Goal: Task Accomplishment & Management: Use online tool/utility

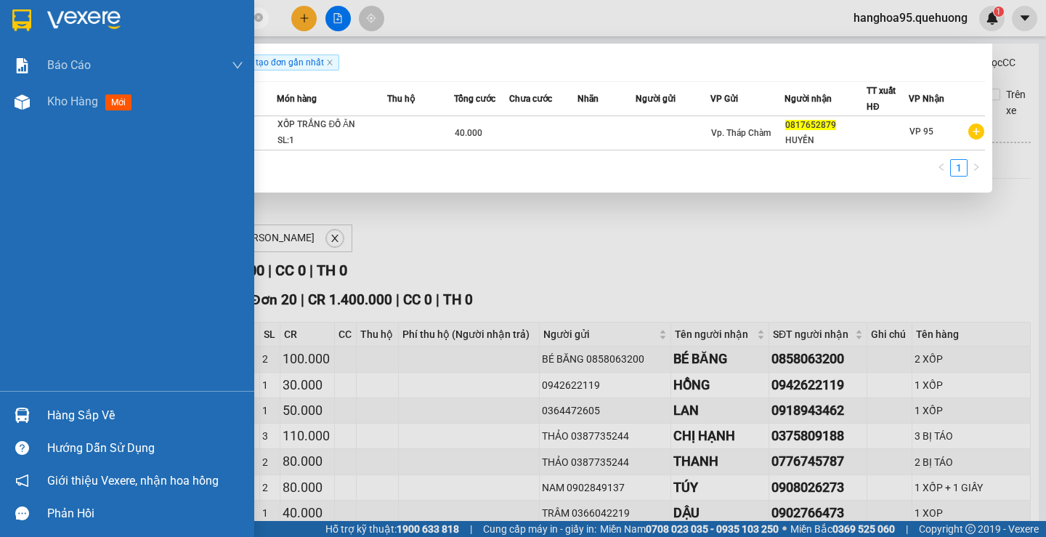
scroll to position [939, 0]
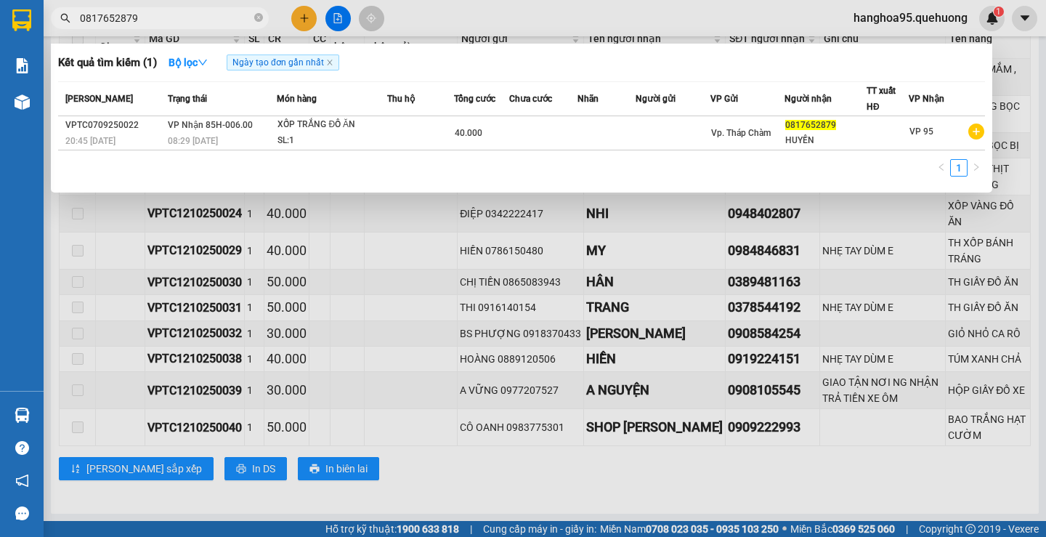
type input "0817652879"
click at [865, 280] on div at bounding box center [523, 268] width 1046 height 537
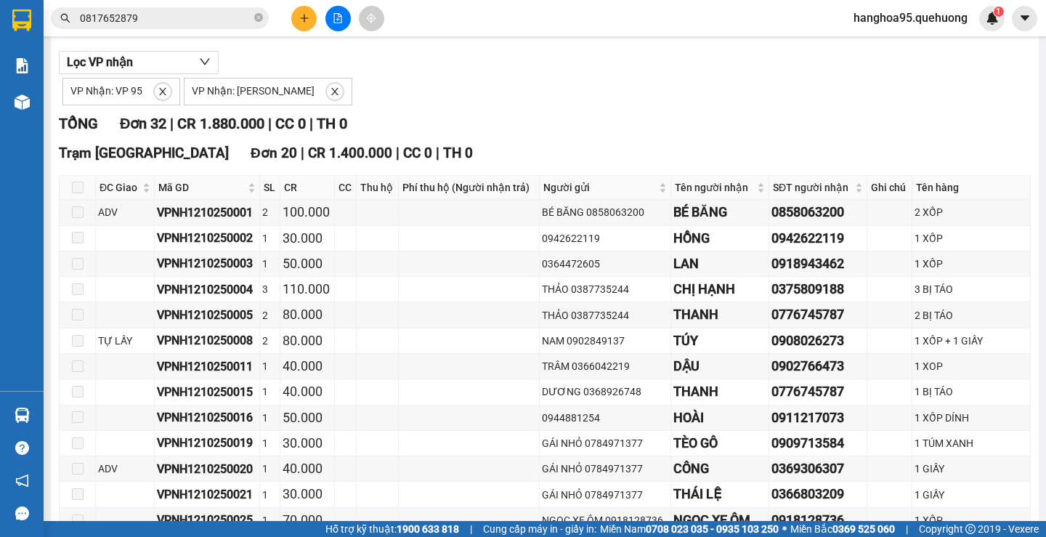
scroll to position [0, 0]
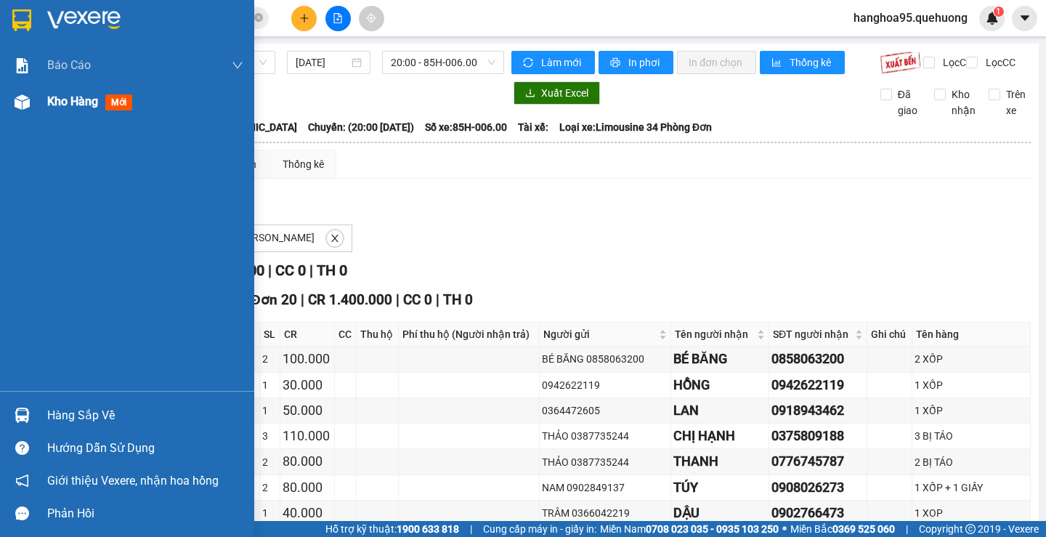
click at [31, 102] on div at bounding box center [21, 101] width 25 height 25
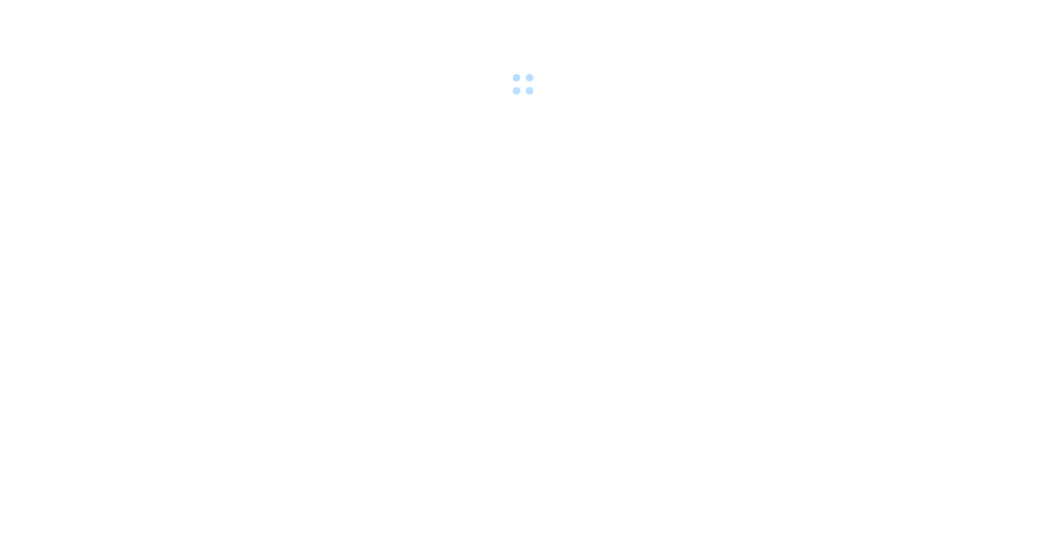
click at [378, 138] on body at bounding box center [523, 268] width 1046 height 537
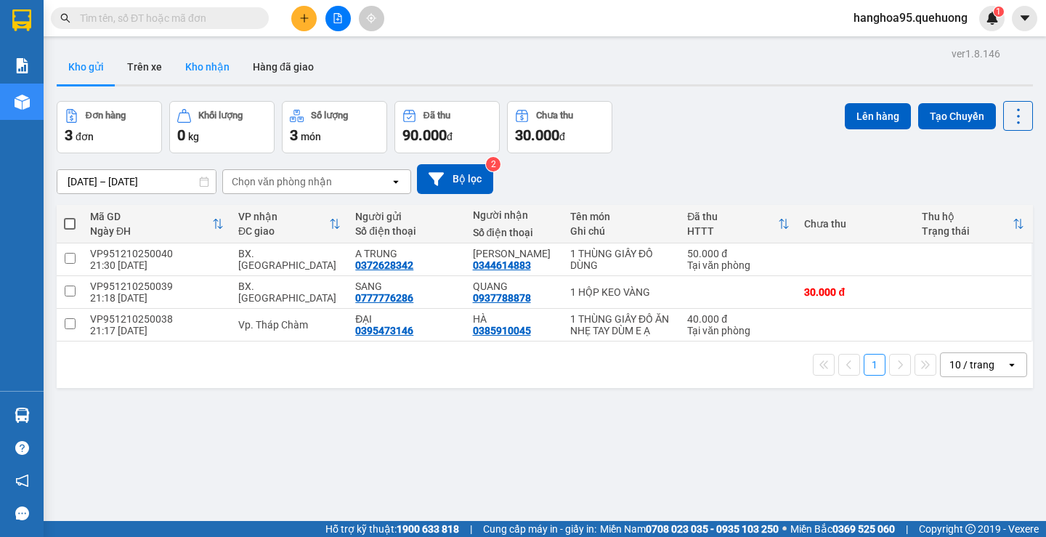
click at [223, 64] on button "Kho nhận" at bounding box center [208, 66] width 68 height 35
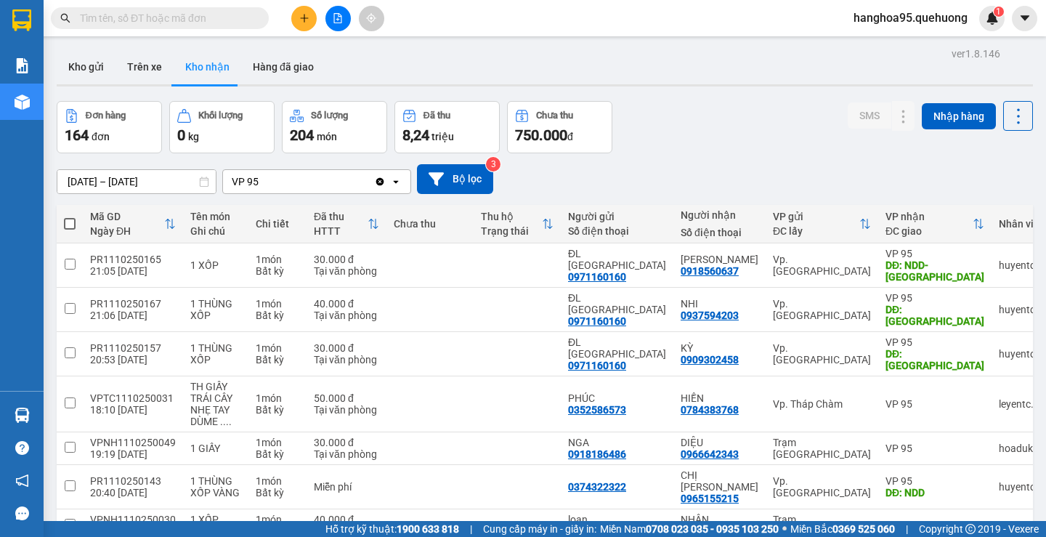
click at [138, 177] on input "[DATE] – [DATE]" at bounding box center [136, 181] width 158 height 23
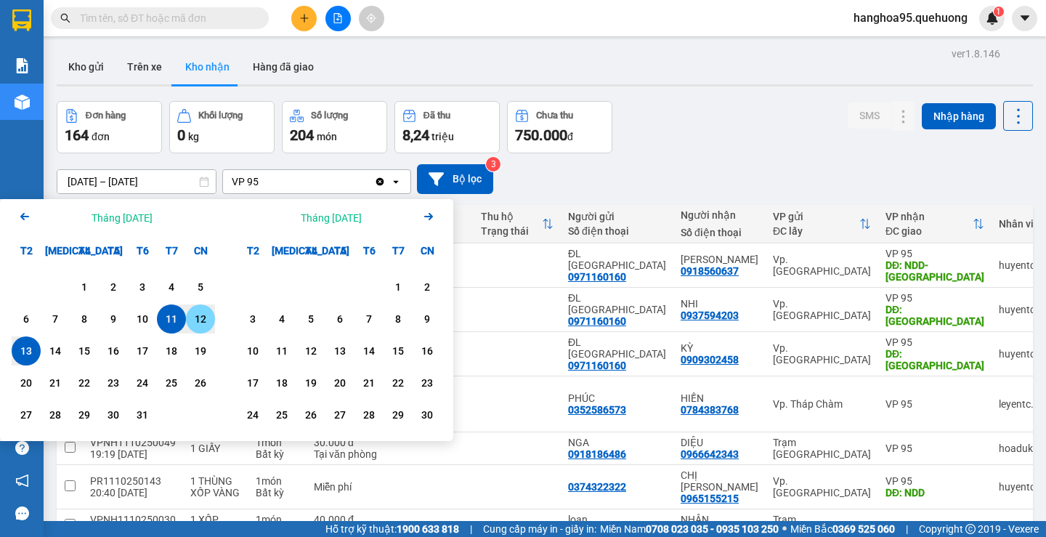
click at [203, 321] on div "12" at bounding box center [200, 318] width 20 height 17
type input "[DATE] – [DATE]"
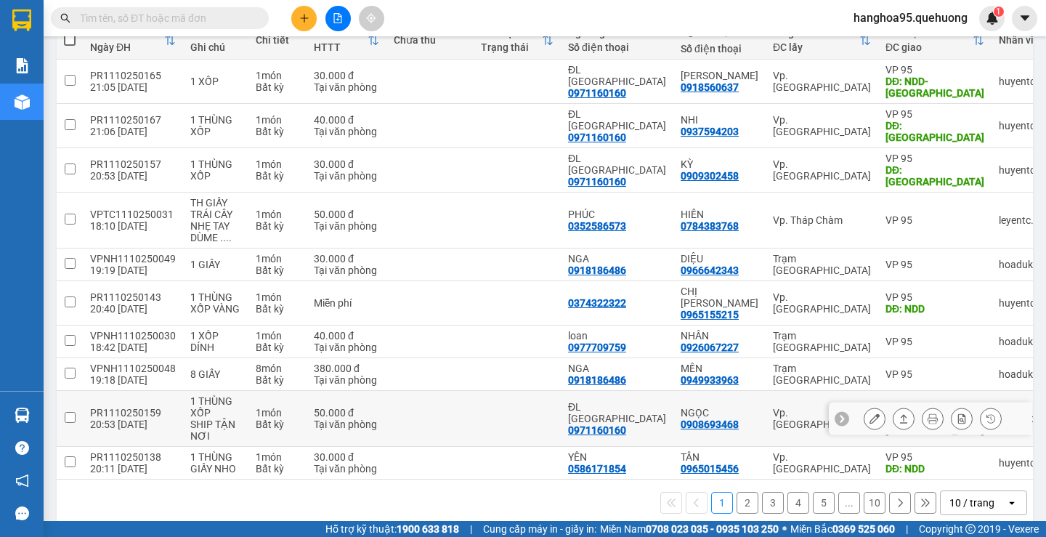
scroll to position [196, 0]
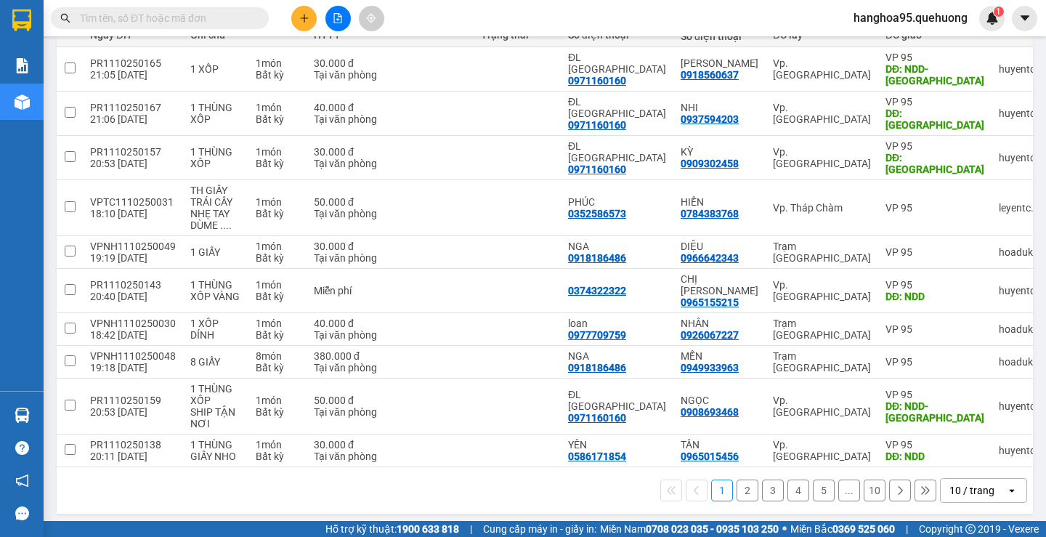
click at [971, 490] on div "10 / trang" at bounding box center [972, 490] width 45 height 15
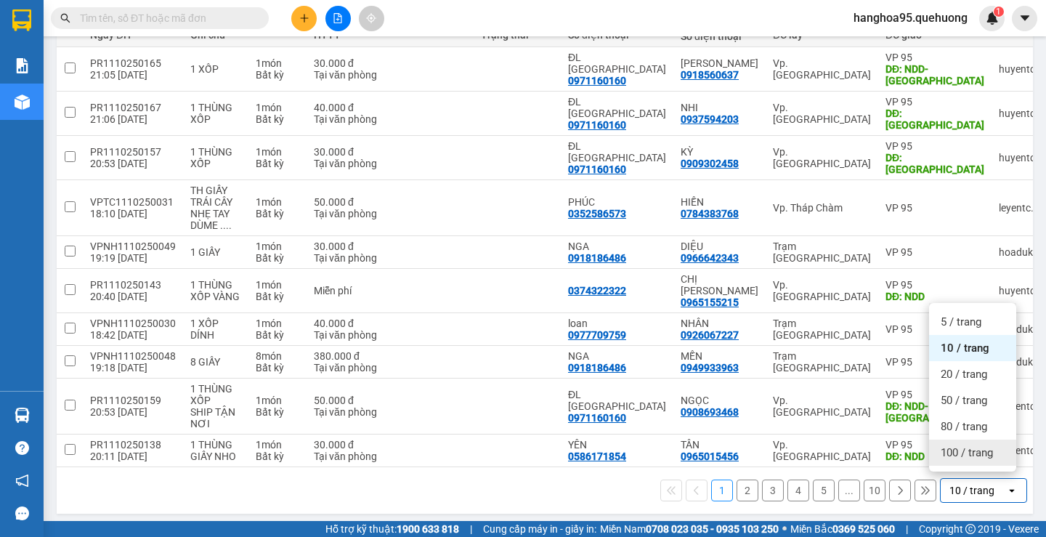
click at [971, 456] on span "100 / trang" at bounding box center [967, 452] width 52 height 15
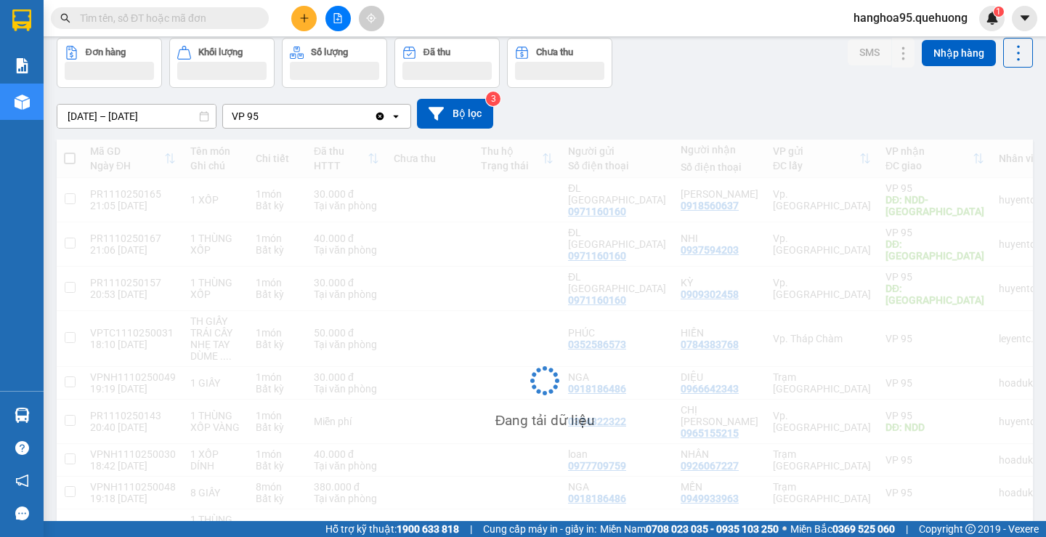
scroll to position [0, 0]
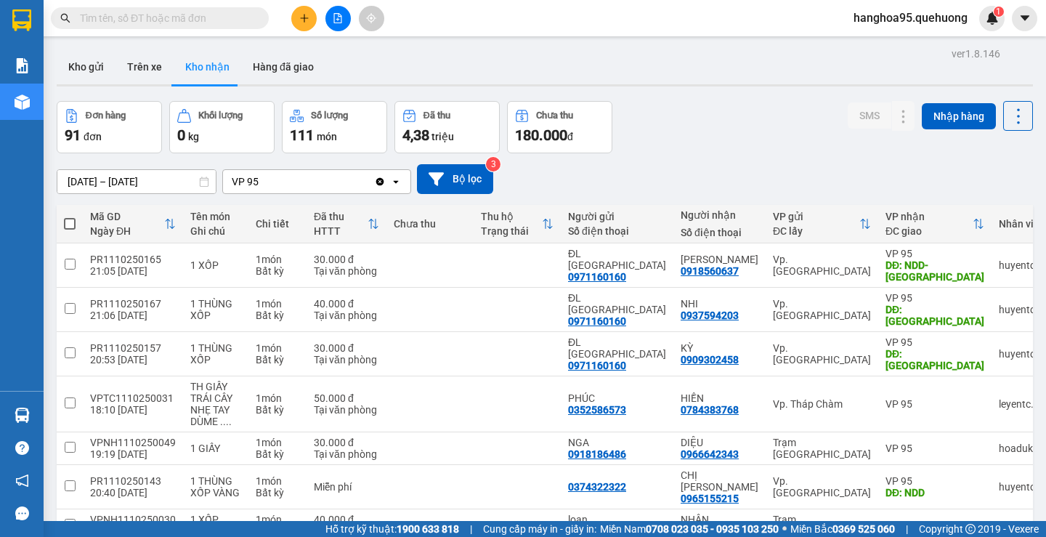
click at [70, 222] on span at bounding box center [70, 224] width 12 height 12
click at [70, 217] on input "checkbox" at bounding box center [70, 217] width 0 height 0
checkbox input "true"
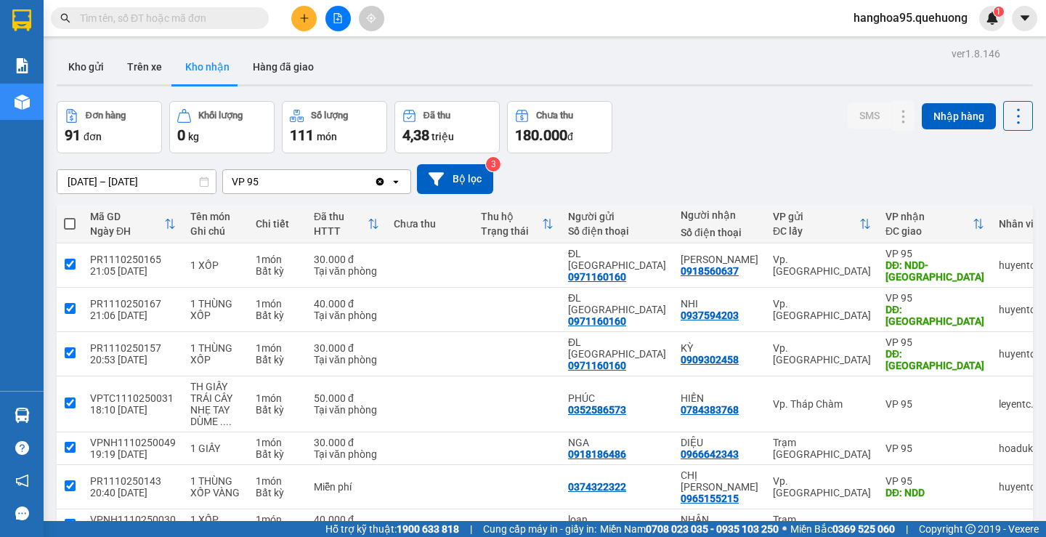
checkbox input "true"
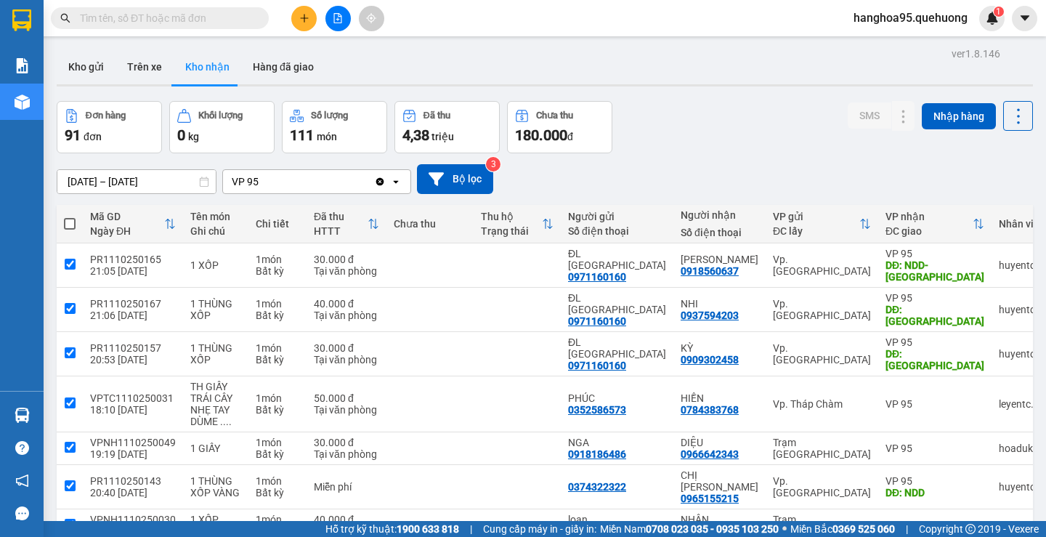
checkbox input "true"
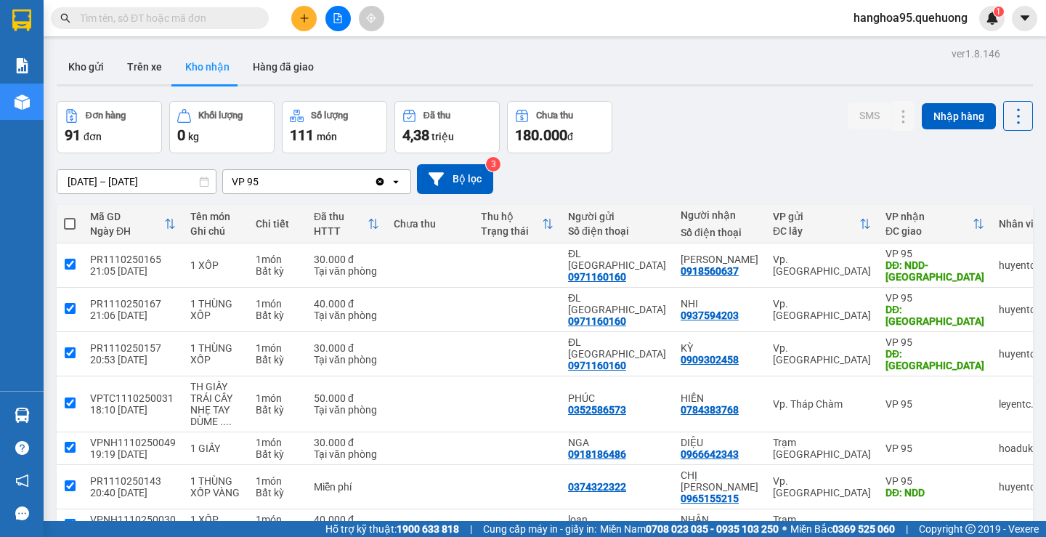
checkbox input "true"
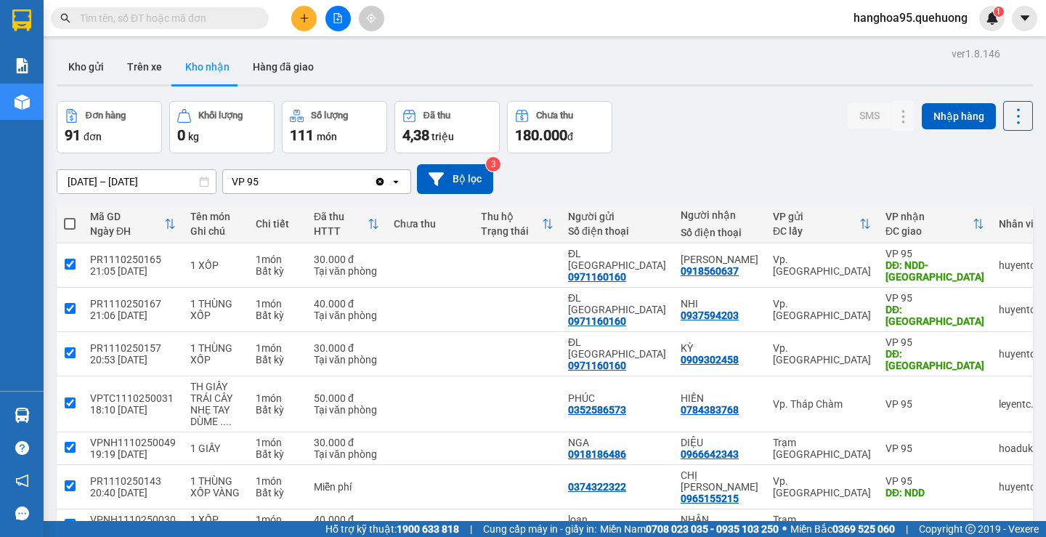
checkbox input "true"
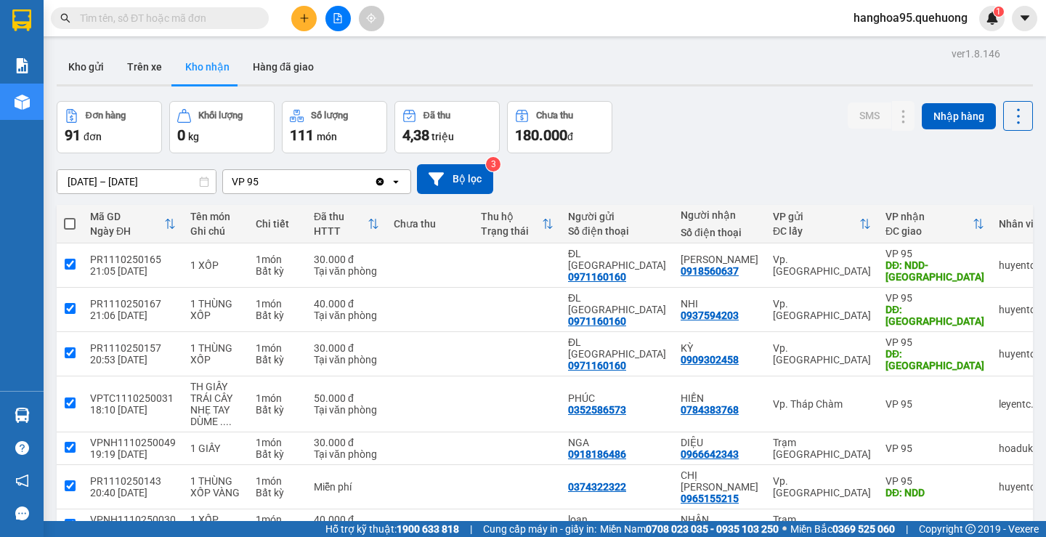
checkbox input "true"
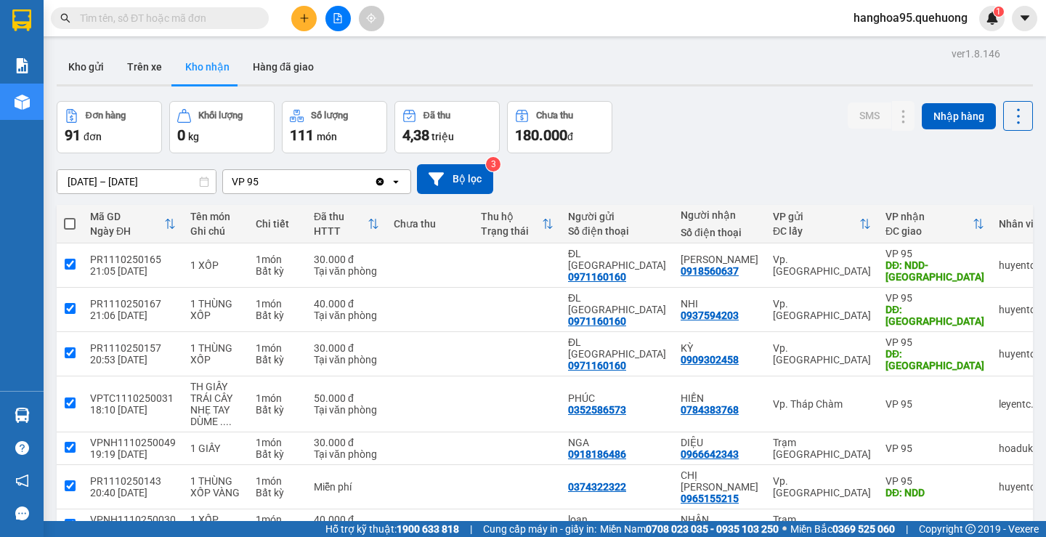
checkbox input "true"
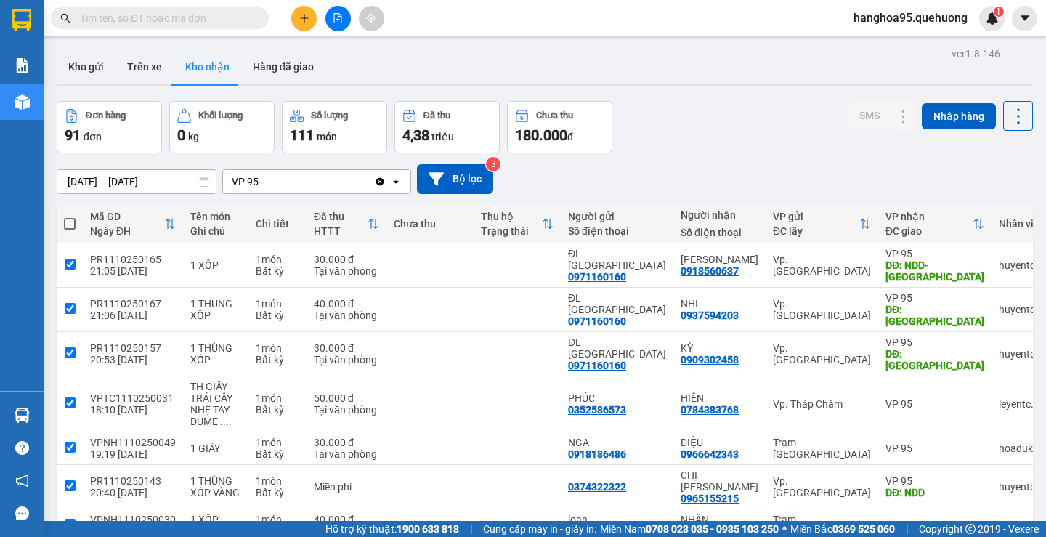
checkbox input "true"
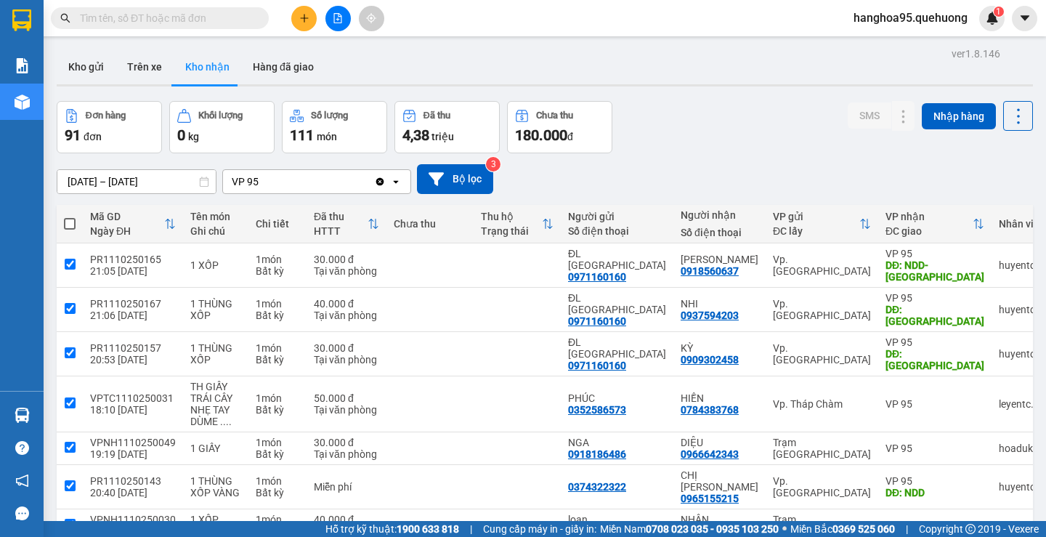
checkbox input "true"
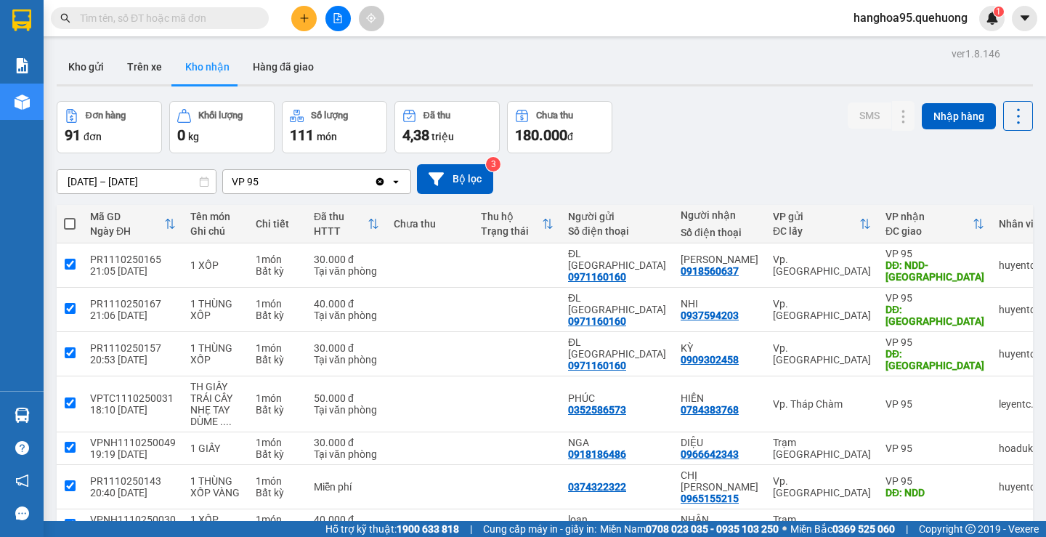
checkbox input "true"
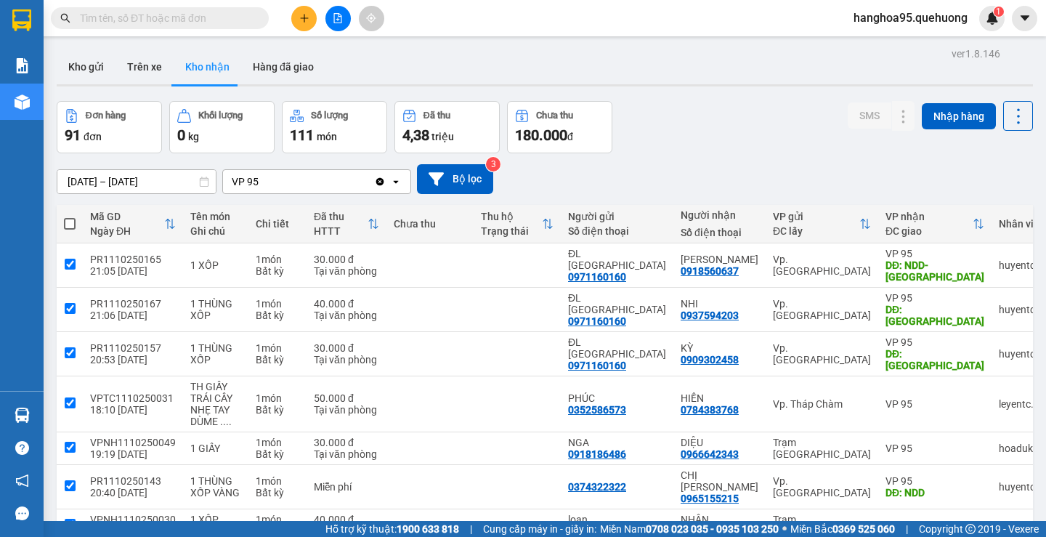
checkbox input "true"
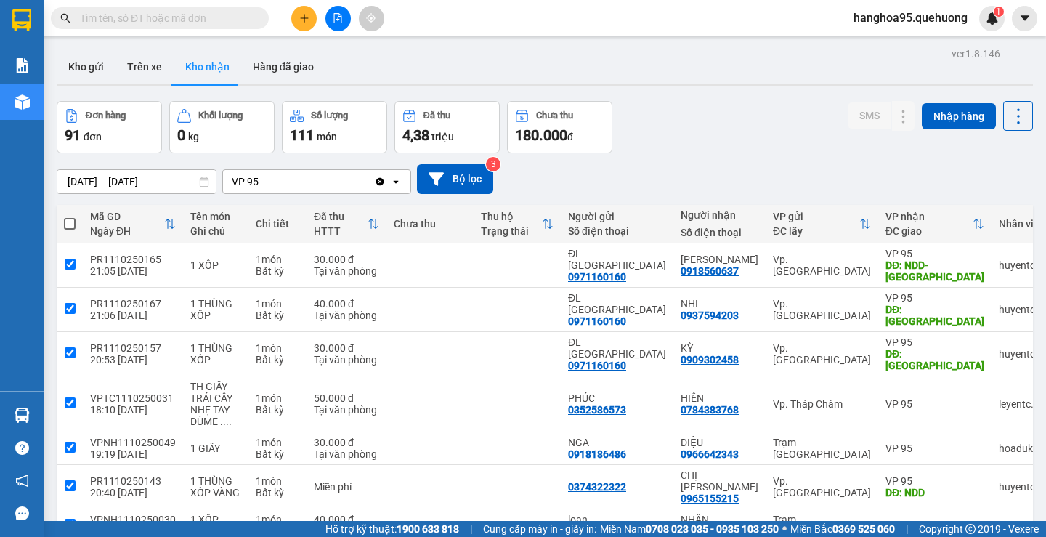
checkbox input "true"
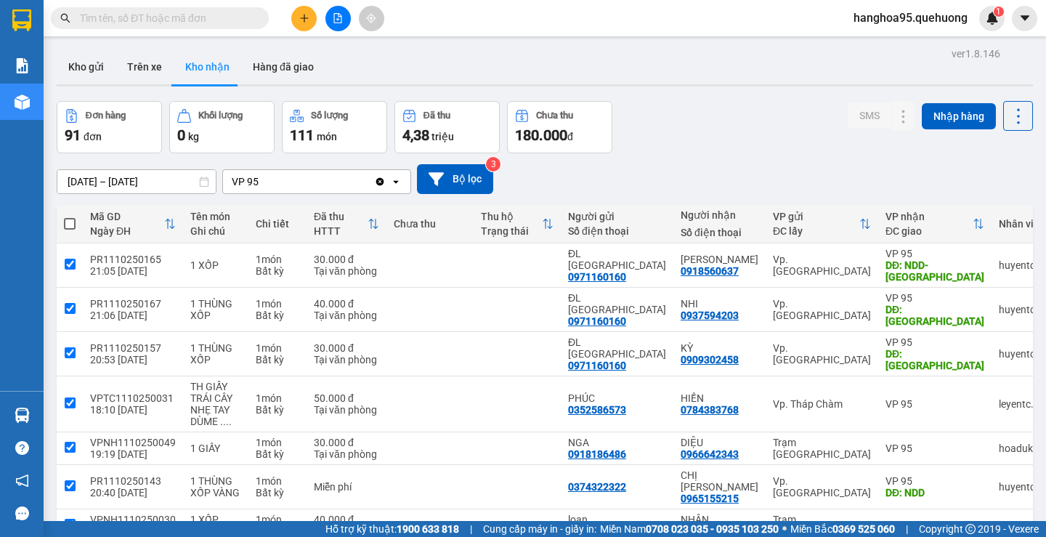
checkbox input "true"
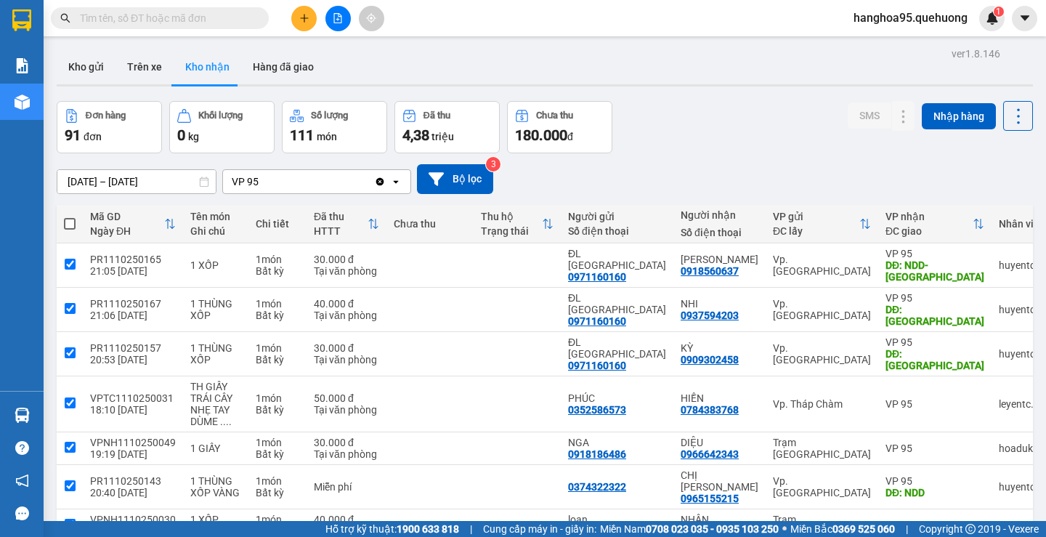
checkbox input "true"
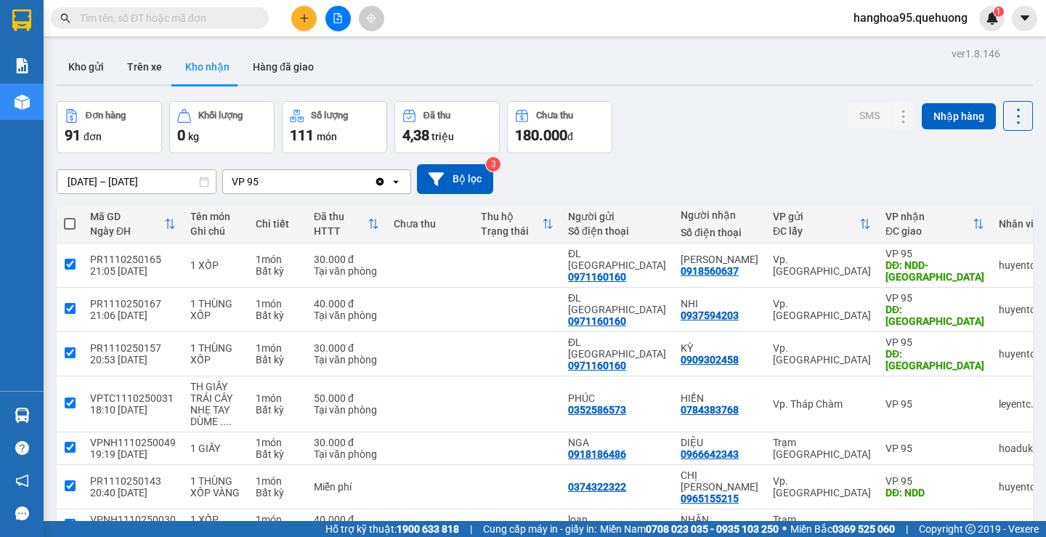
checkbox input "true"
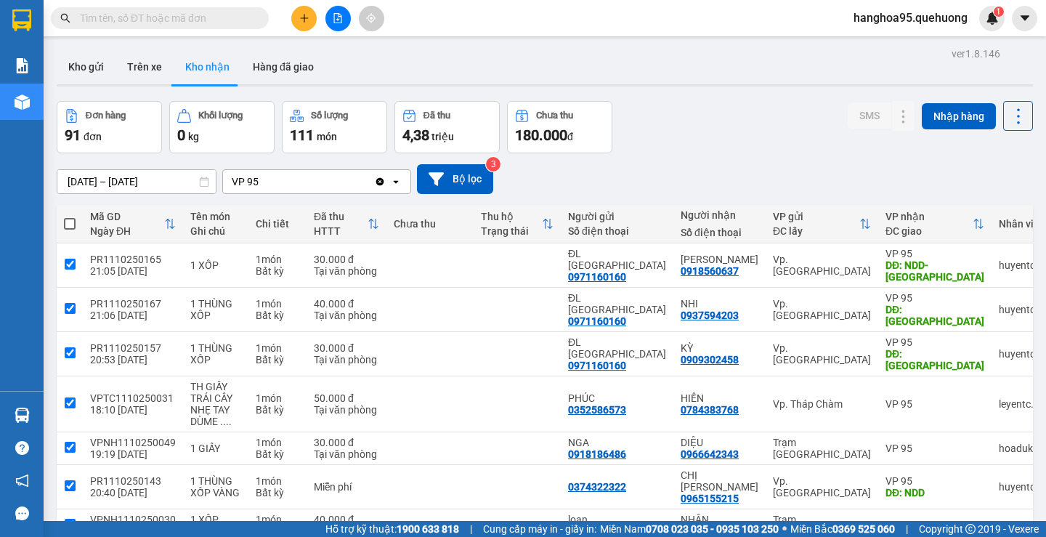
checkbox input "true"
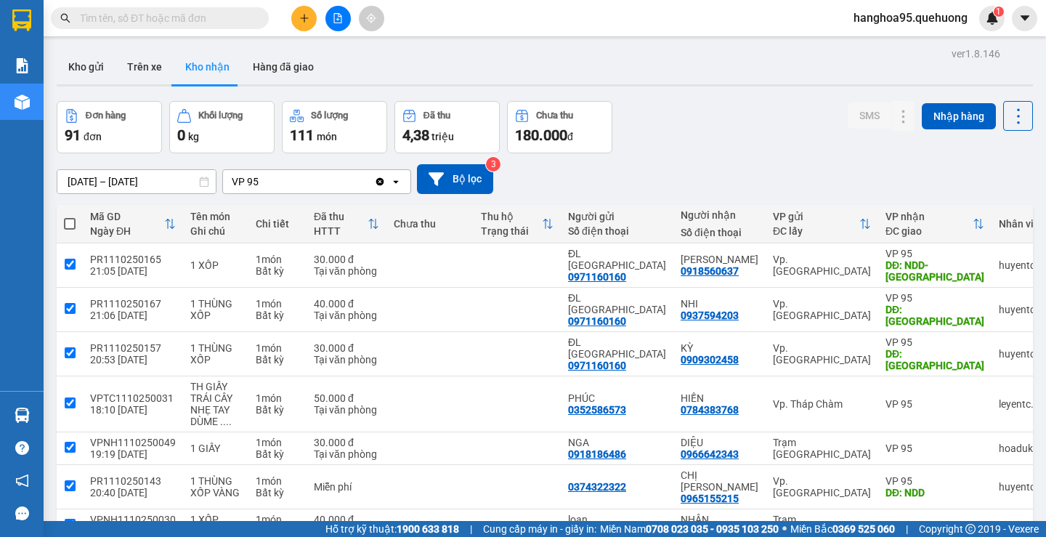
checkbox input "true"
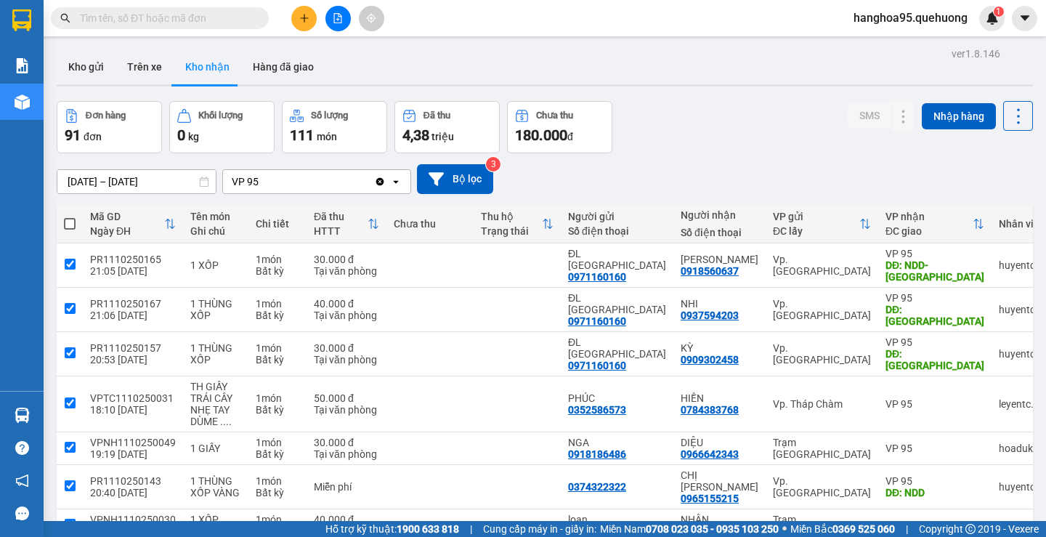
checkbox input "true"
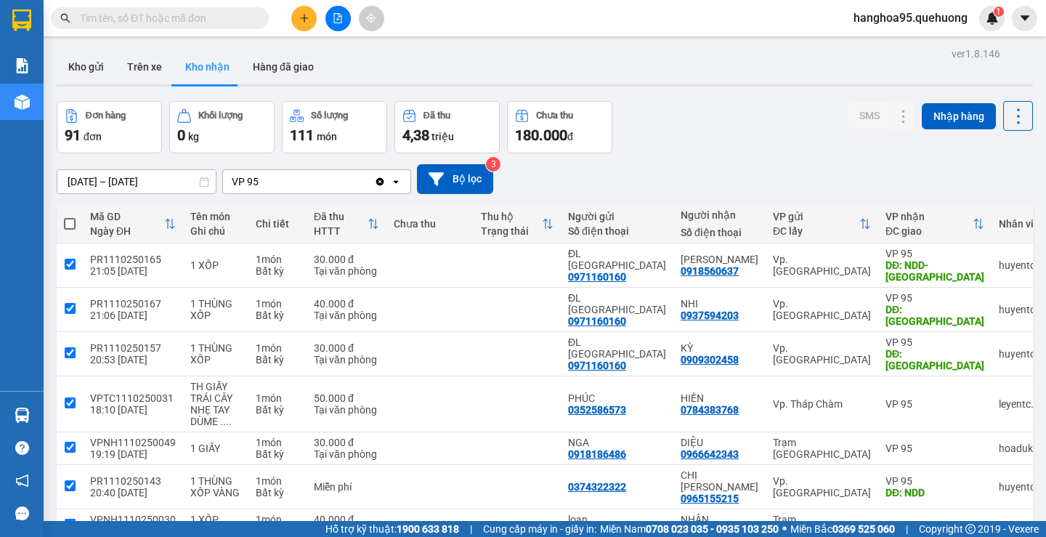
checkbox input "true"
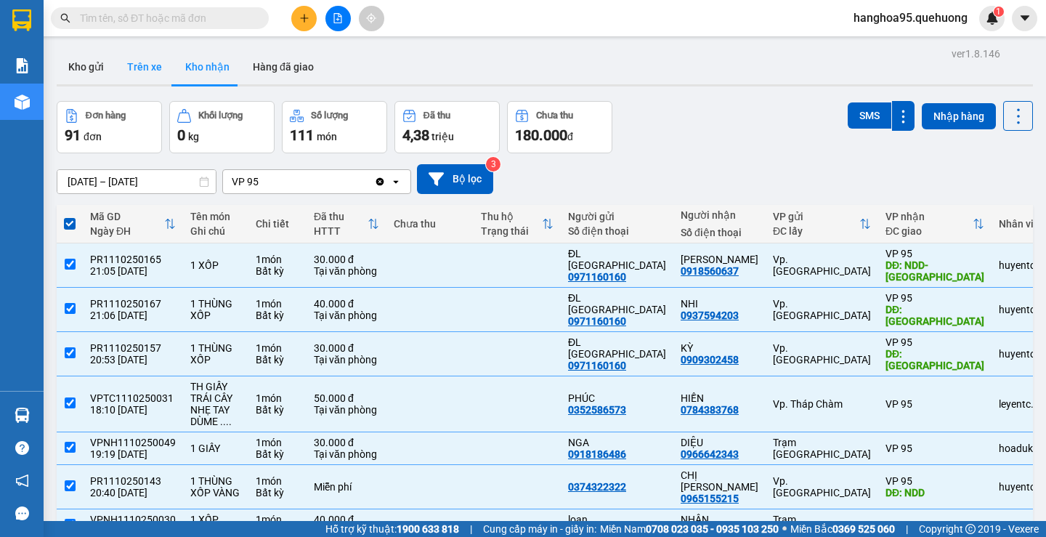
click at [158, 67] on button "Trên xe" at bounding box center [145, 66] width 58 height 35
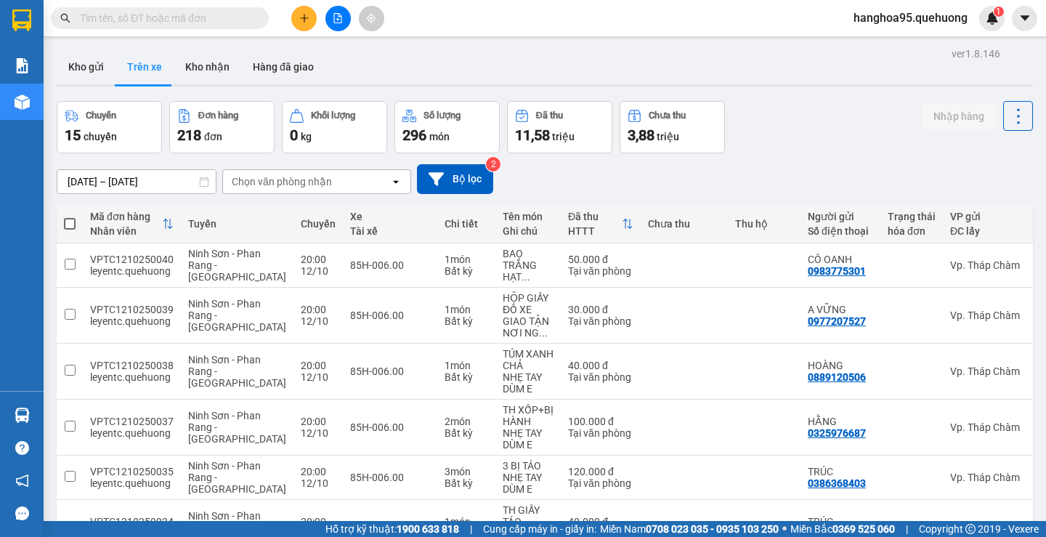
click at [157, 182] on input "[DATE] – [DATE]" at bounding box center [136, 181] width 158 height 23
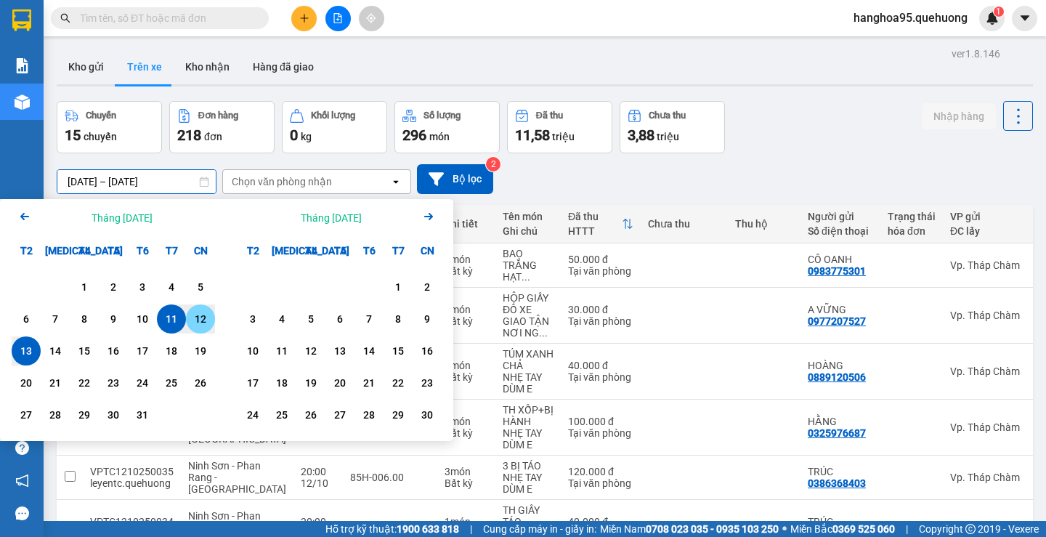
click at [195, 323] on div "12" at bounding box center [200, 318] width 20 height 17
type input "12/10/2025 – 12/10/2025"
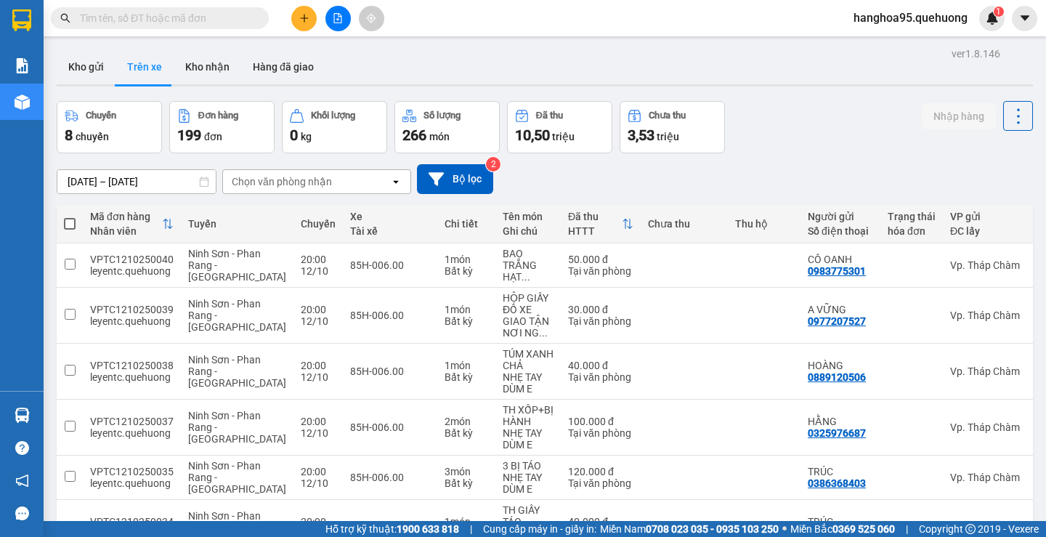
click at [333, 183] on div "Chọn văn phòng nhận" at bounding box center [306, 181] width 167 height 23
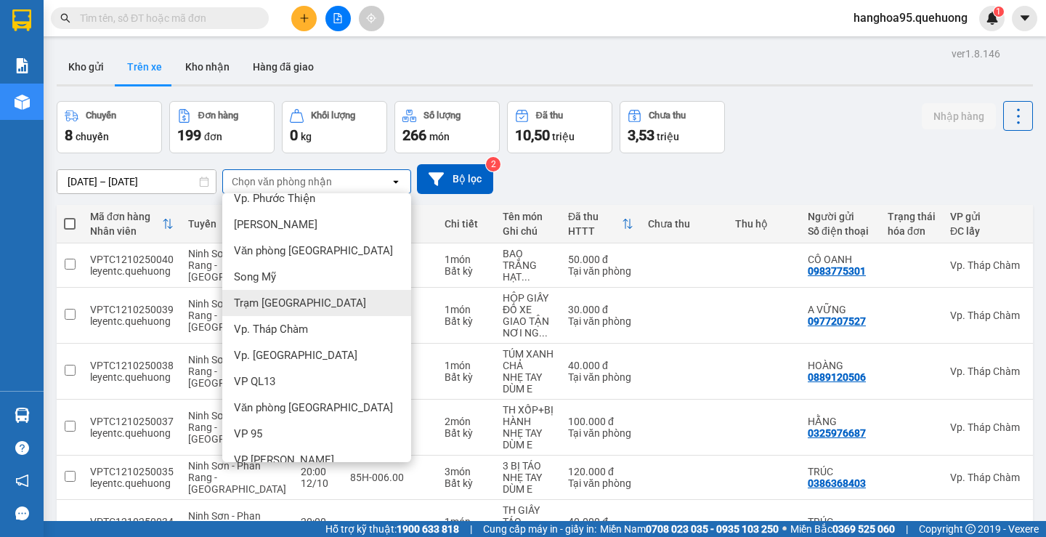
scroll to position [83, 0]
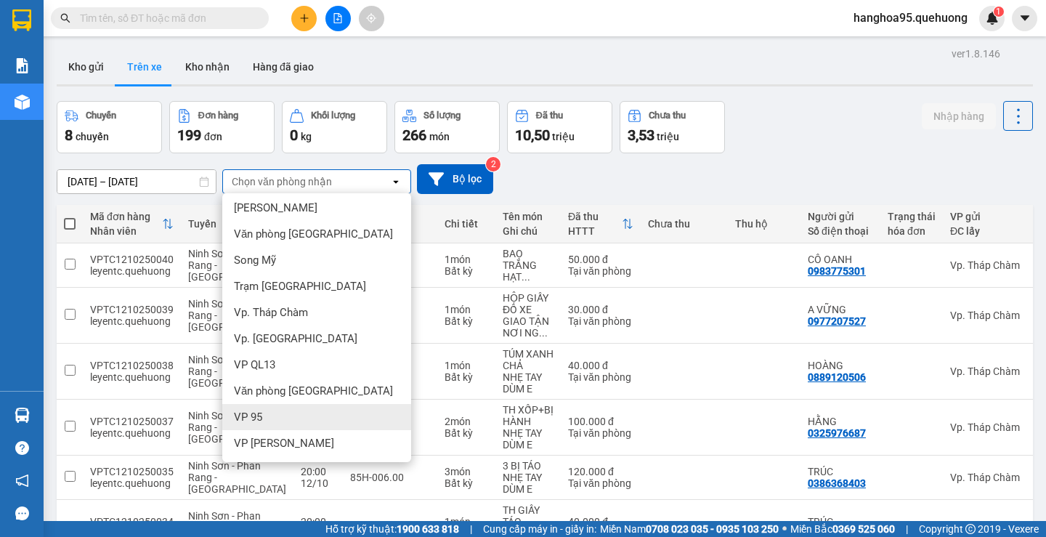
click at [262, 416] on span "VP 95" at bounding box center [248, 417] width 28 height 15
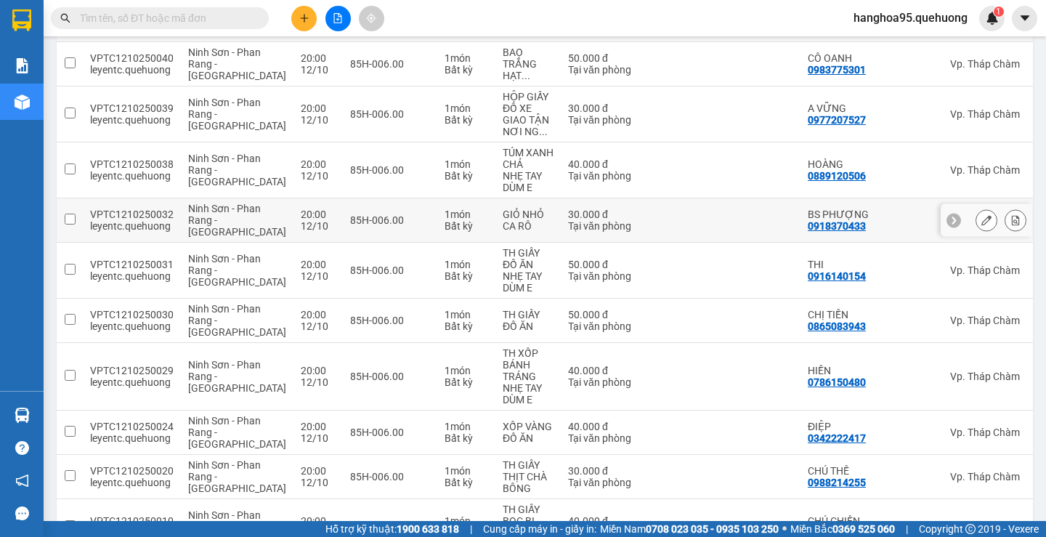
scroll to position [301, 0]
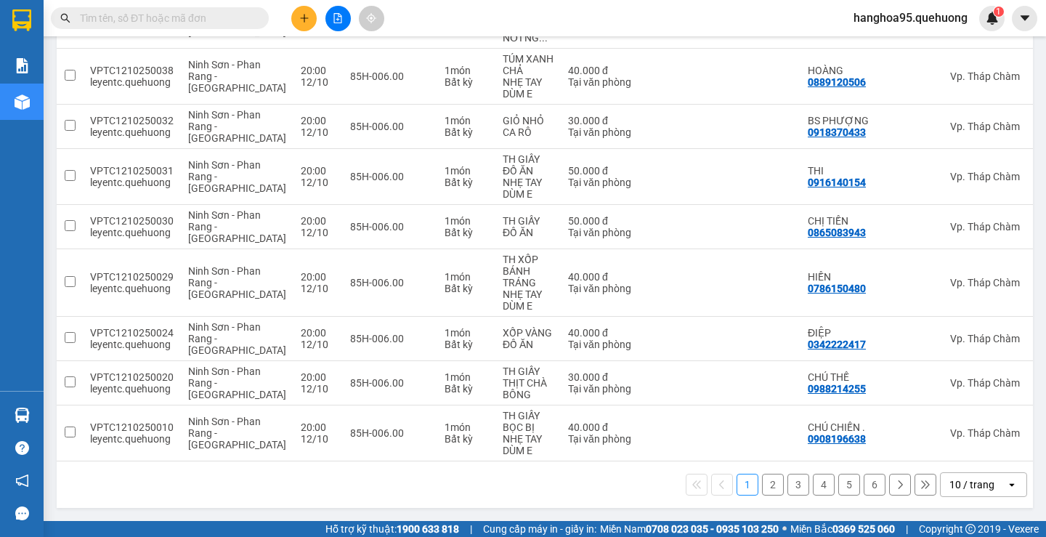
click at [956, 490] on div "10 / trang" at bounding box center [972, 484] width 45 height 15
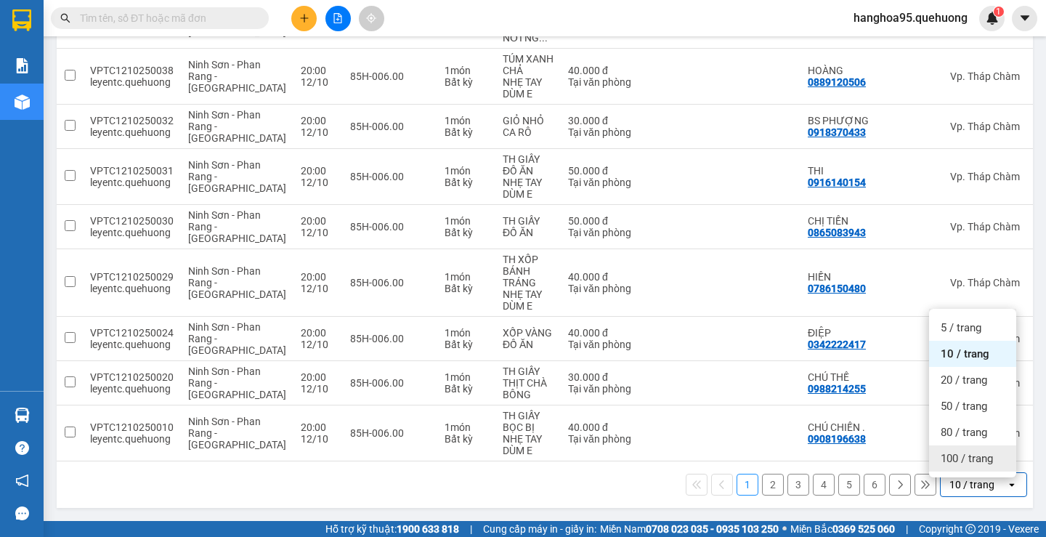
click at [954, 451] on span "100 / trang" at bounding box center [967, 458] width 52 height 15
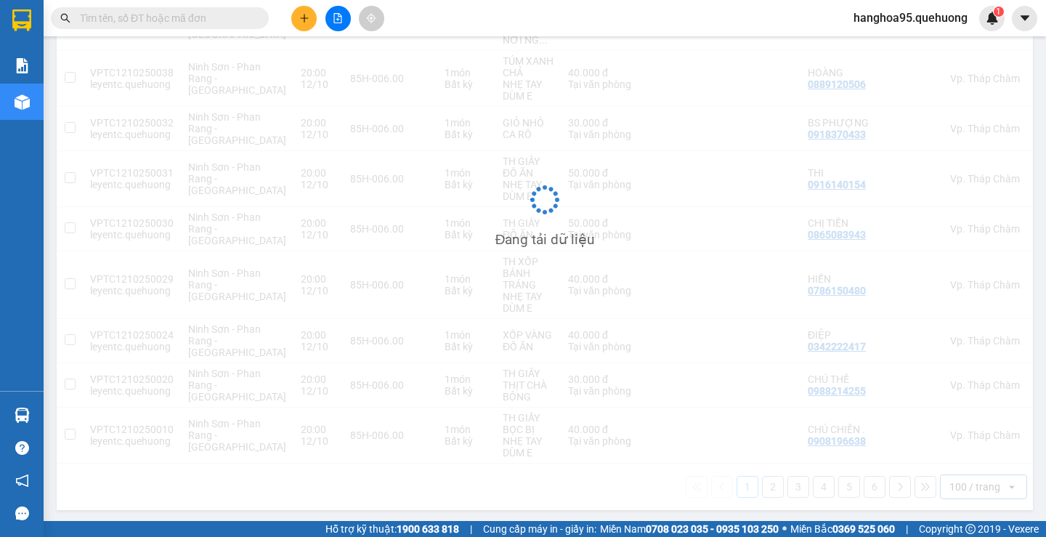
scroll to position [0, 0]
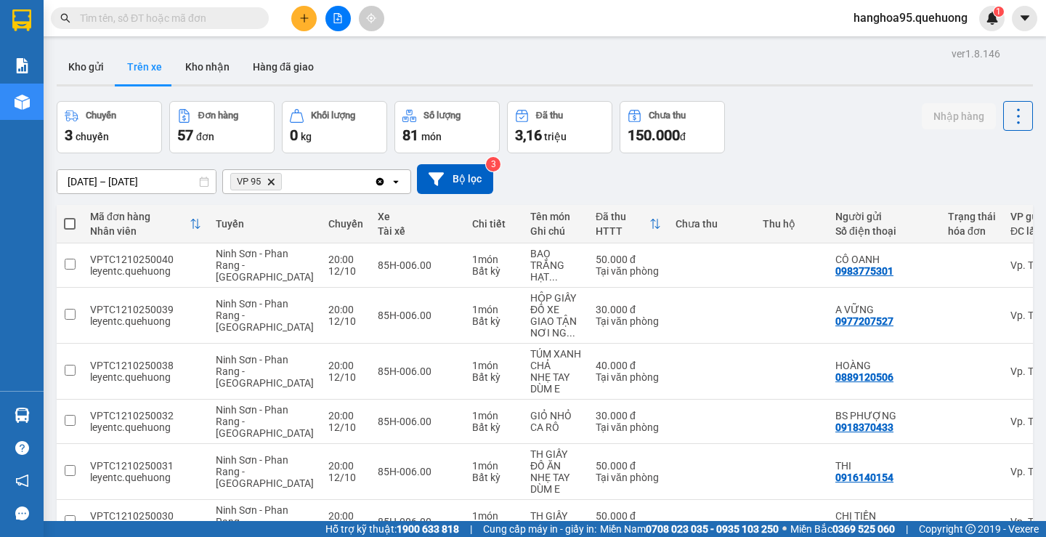
click at [67, 222] on span at bounding box center [70, 224] width 12 height 12
click at [70, 217] on input "checkbox" at bounding box center [70, 217] width 0 height 0
checkbox input "true"
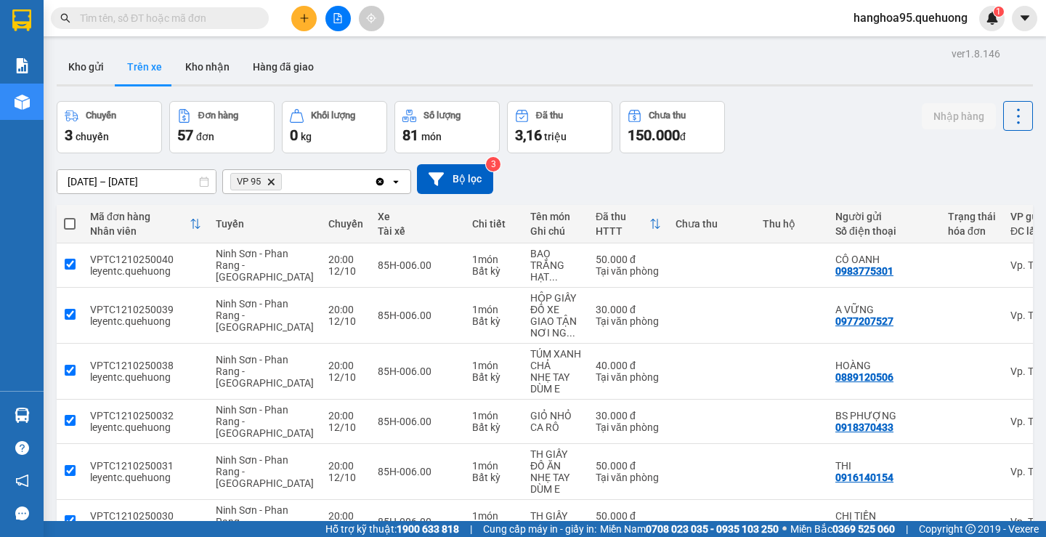
checkbox input "true"
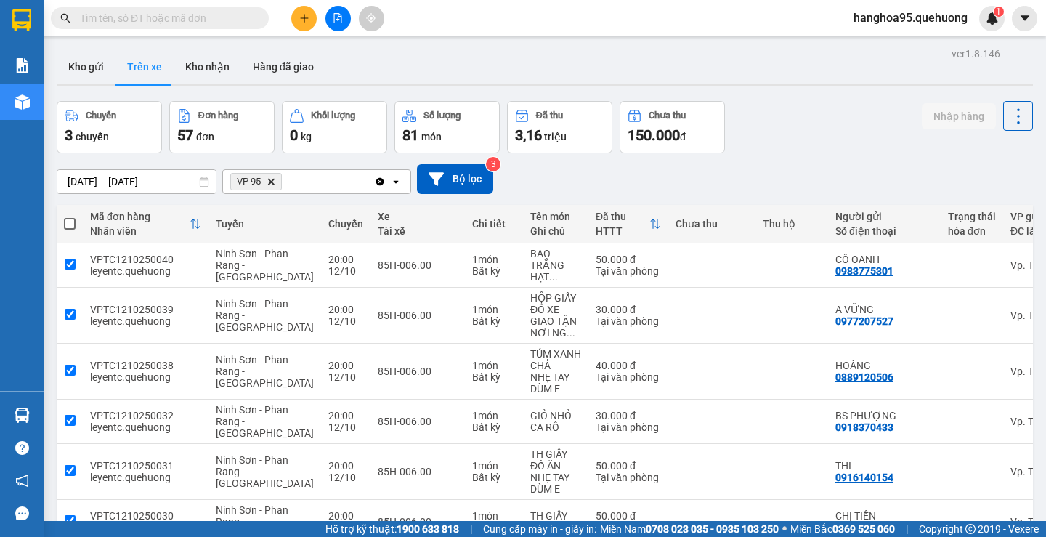
checkbox input "true"
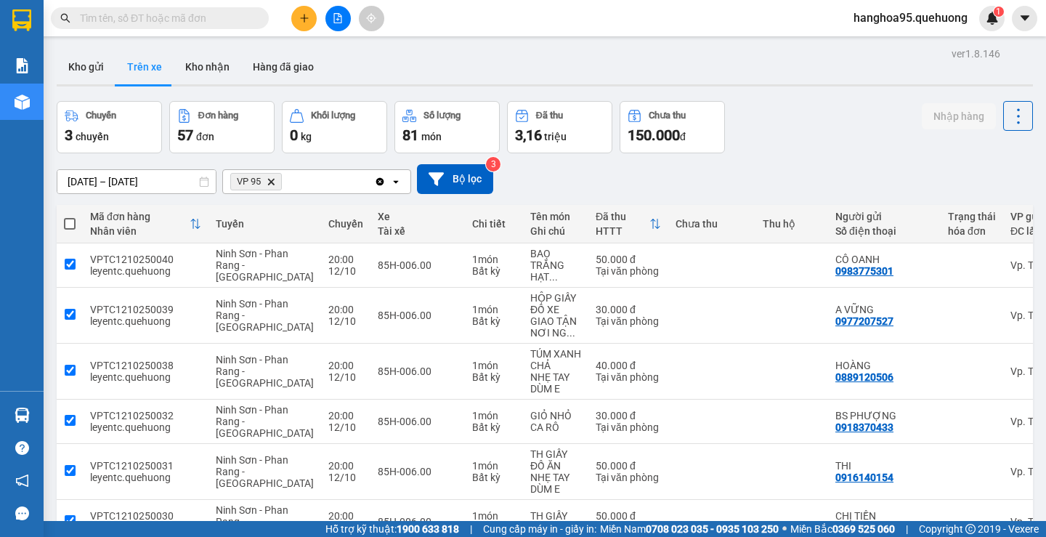
checkbox input "true"
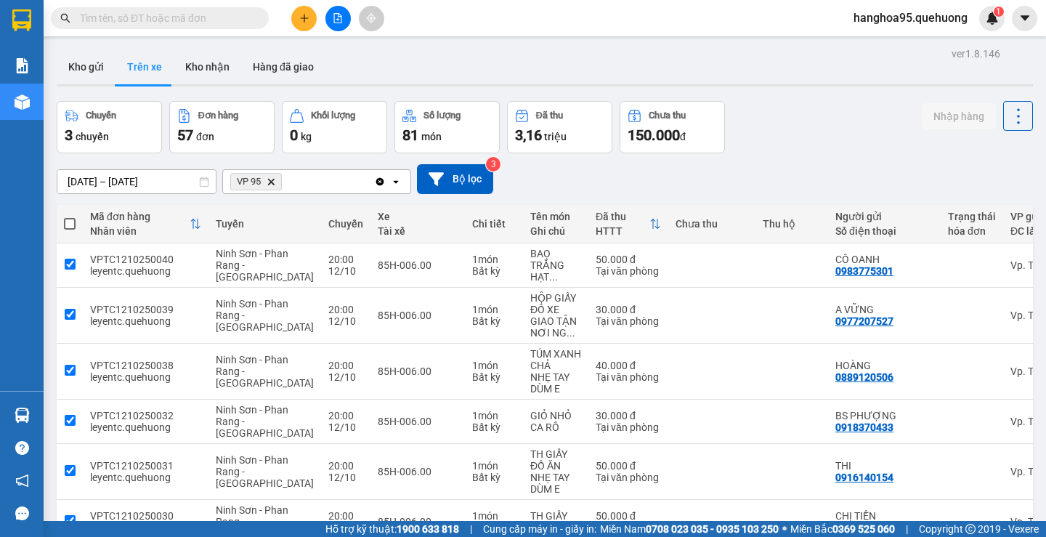
checkbox input "true"
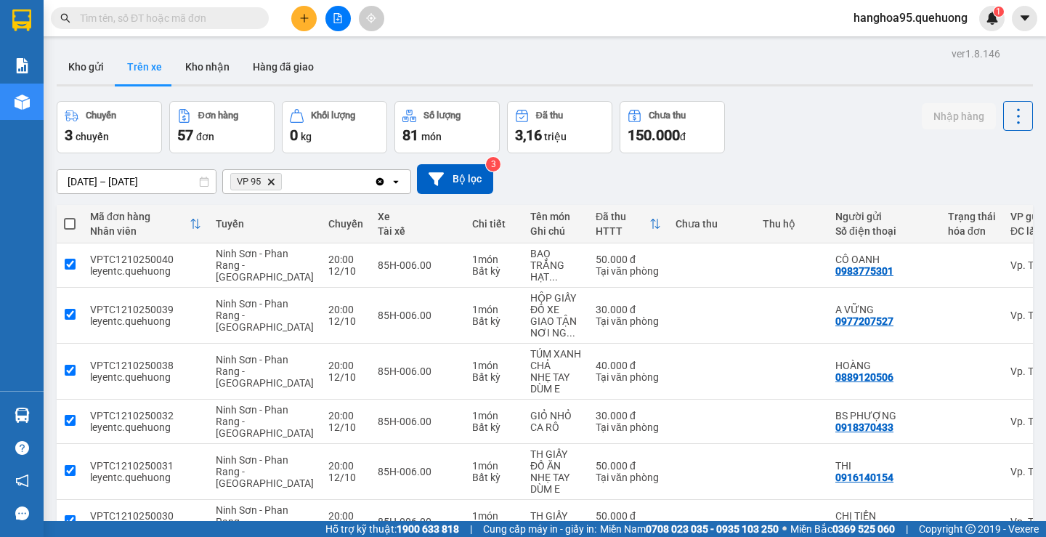
checkbox input "true"
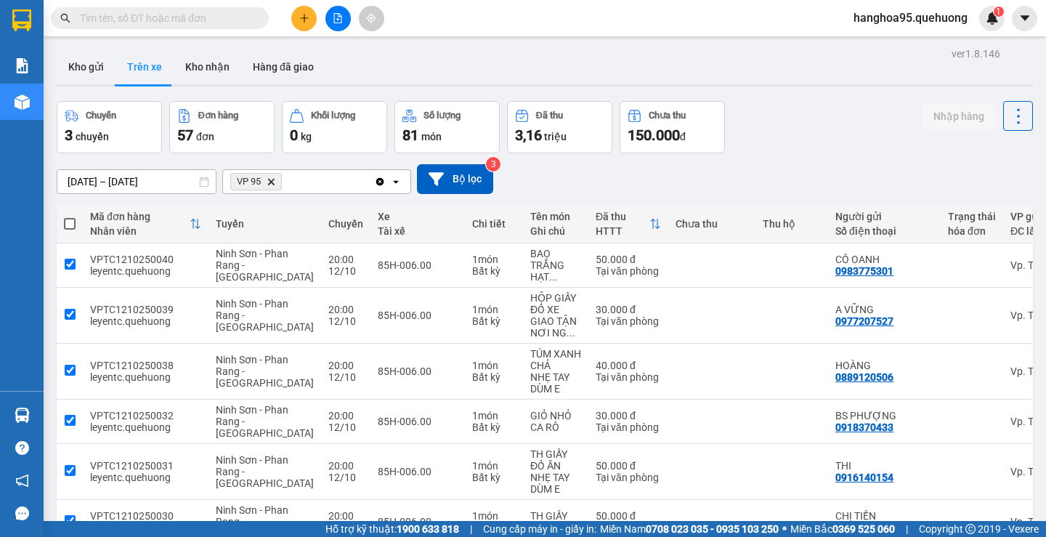
checkbox input "true"
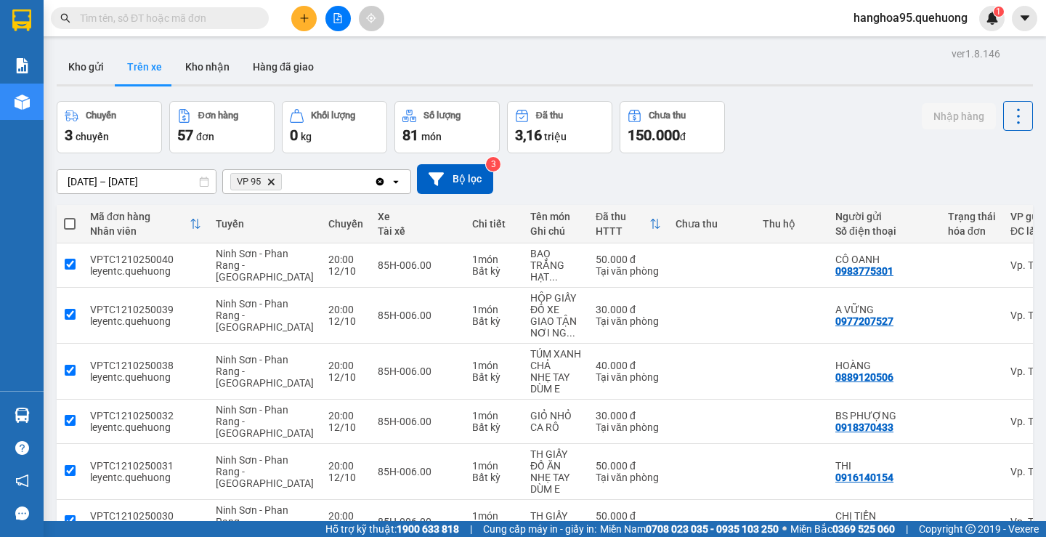
checkbox input "true"
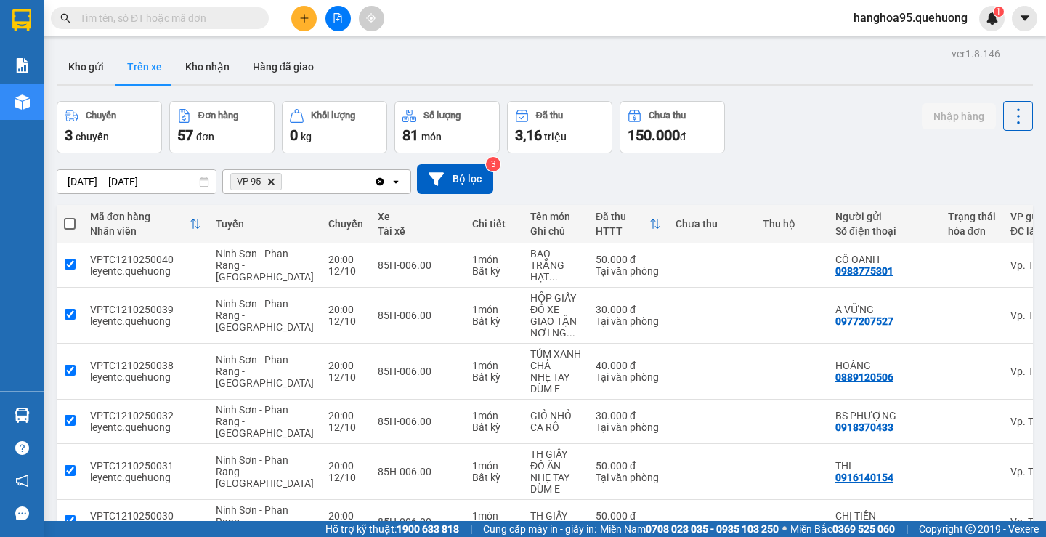
checkbox input "true"
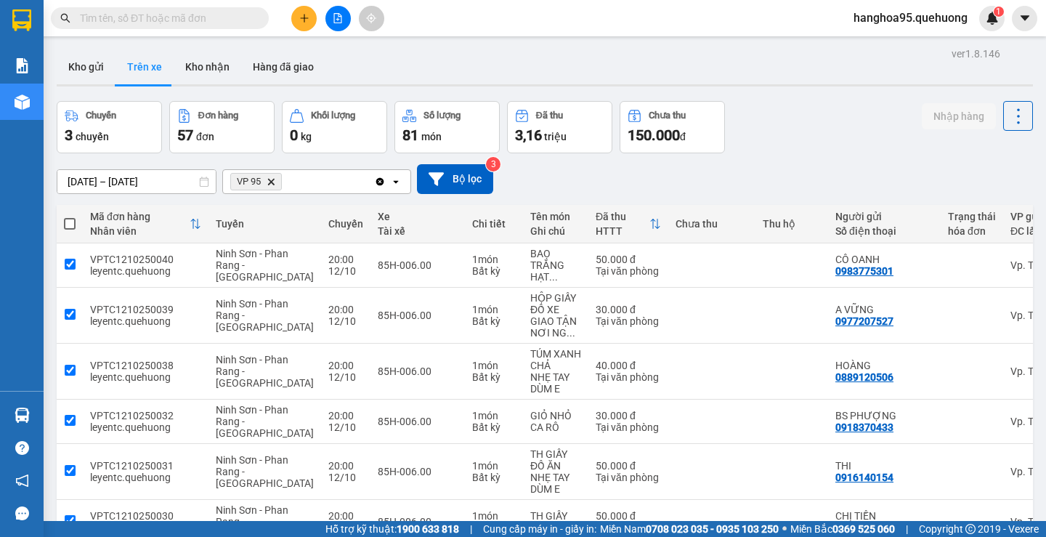
checkbox input "true"
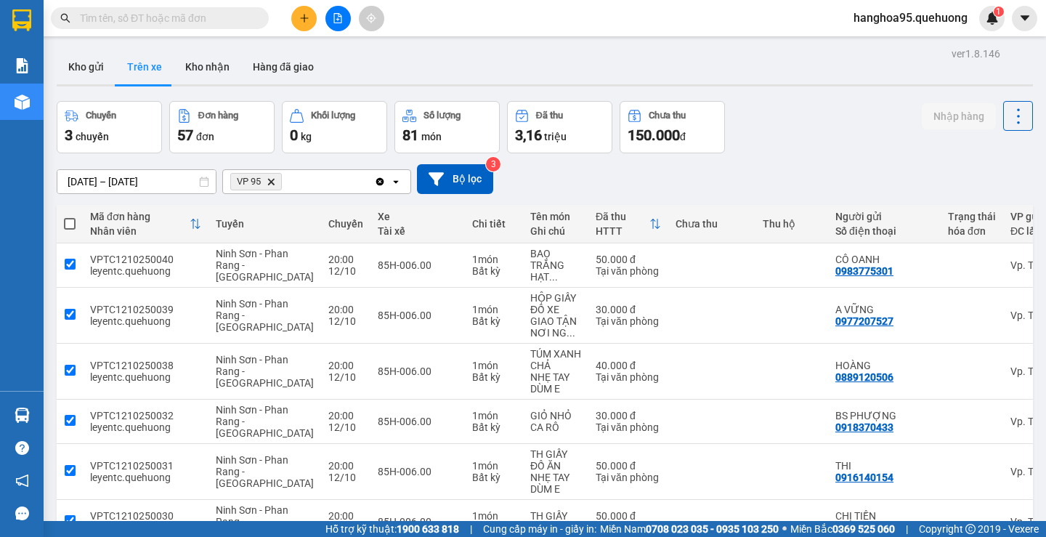
checkbox input "true"
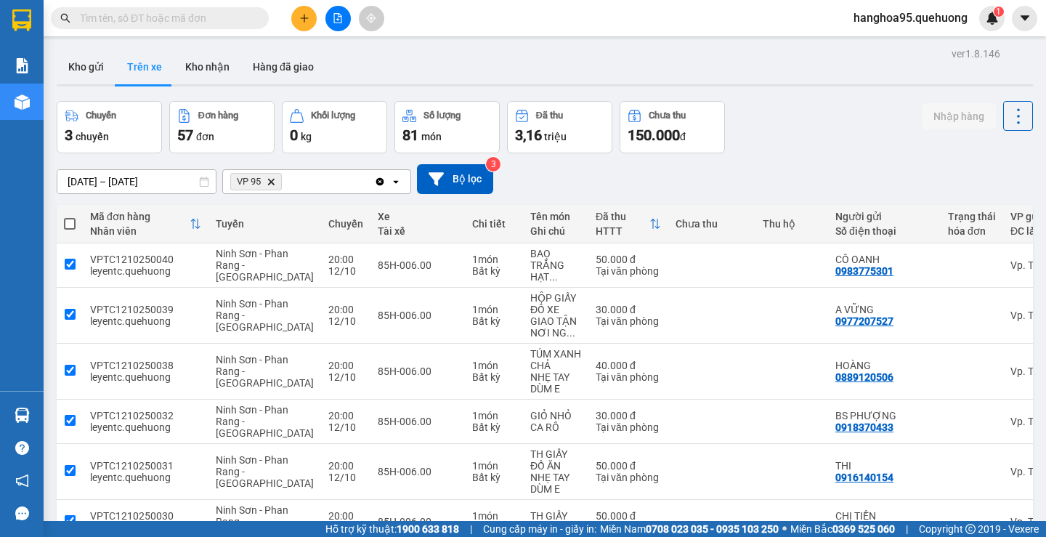
checkbox input "true"
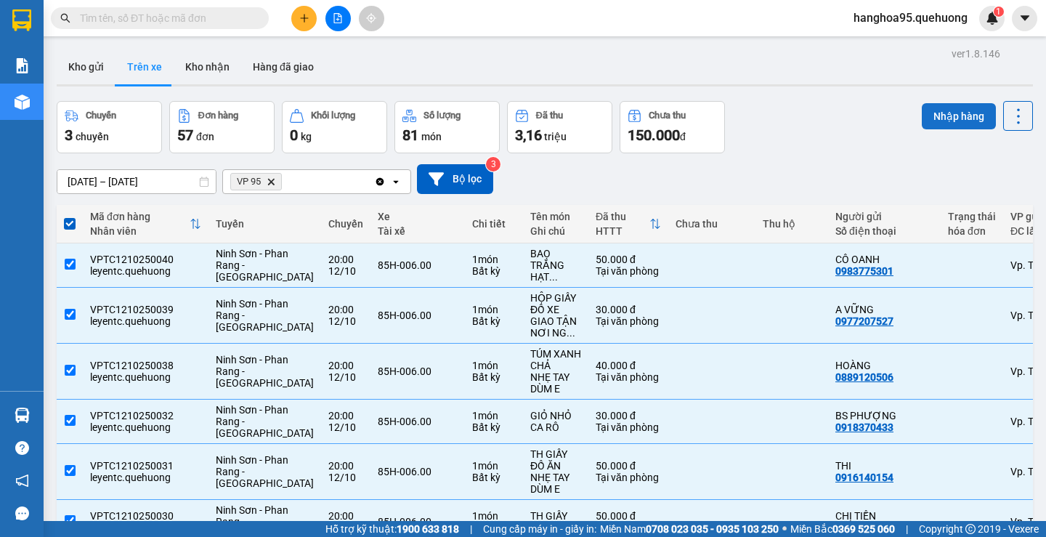
click at [957, 111] on button "Nhập hàng" at bounding box center [959, 116] width 74 height 26
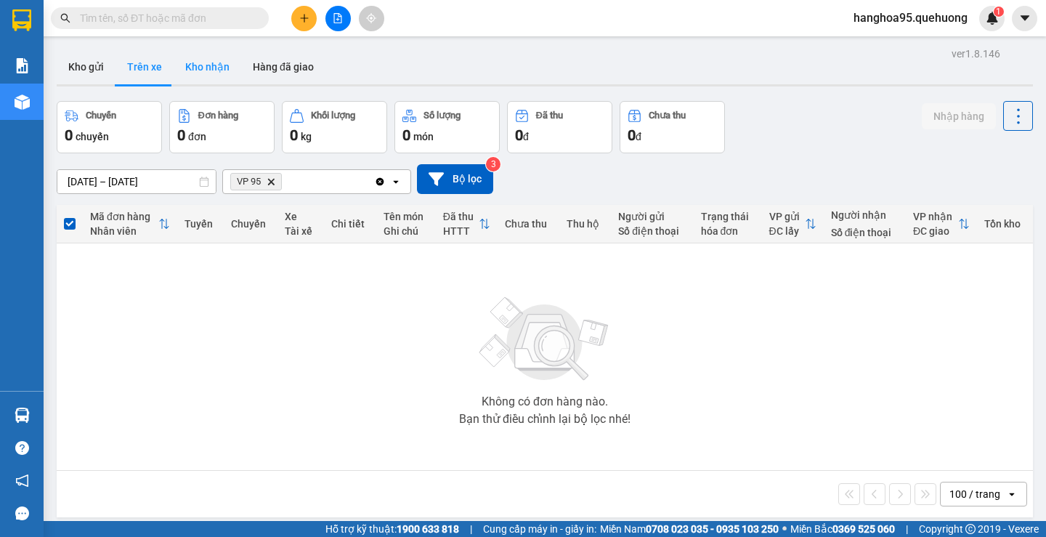
click at [217, 66] on button "Kho nhận" at bounding box center [208, 66] width 68 height 35
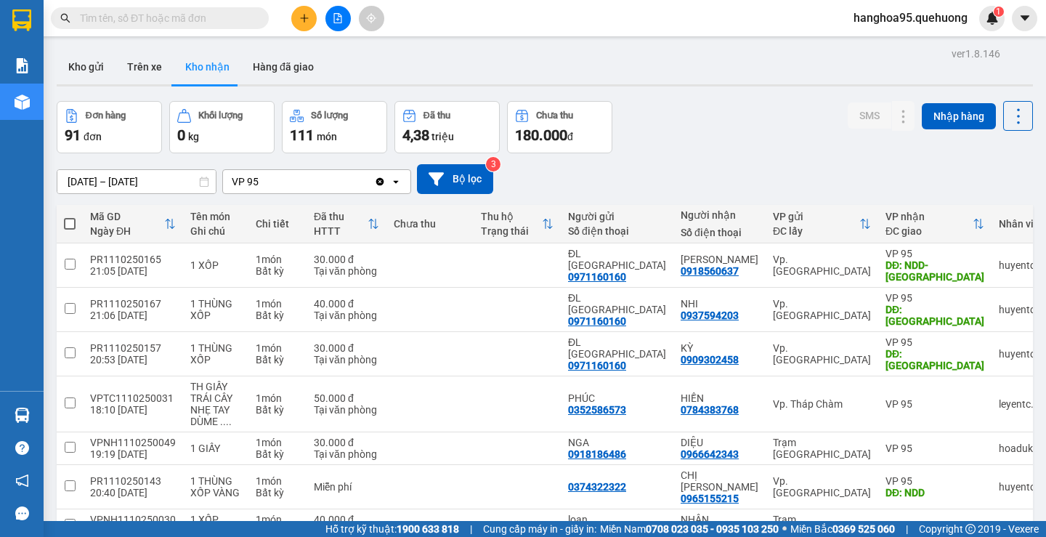
click at [65, 225] on span at bounding box center [70, 224] width 12 height 12
click at [70, 217] on input "checkbox" at bounding box center [70, 217] width 0 height 0
checkbox input "true"
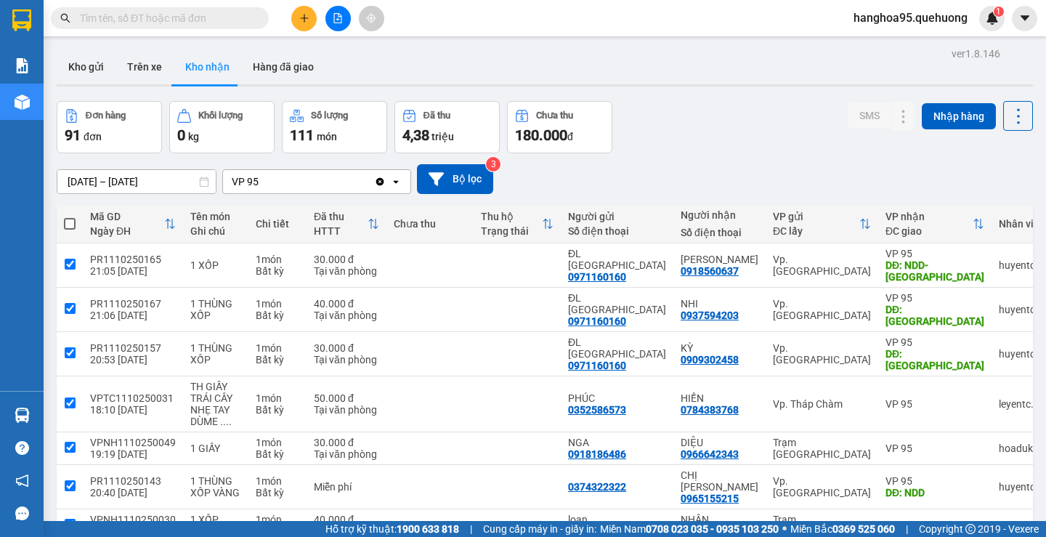
checkbox input "true"
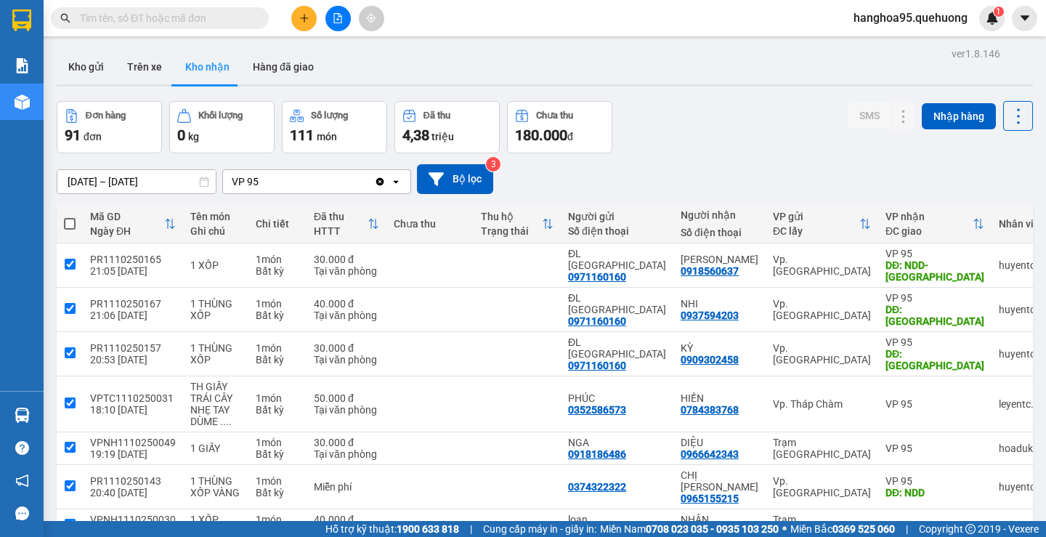
checkbox input "true"
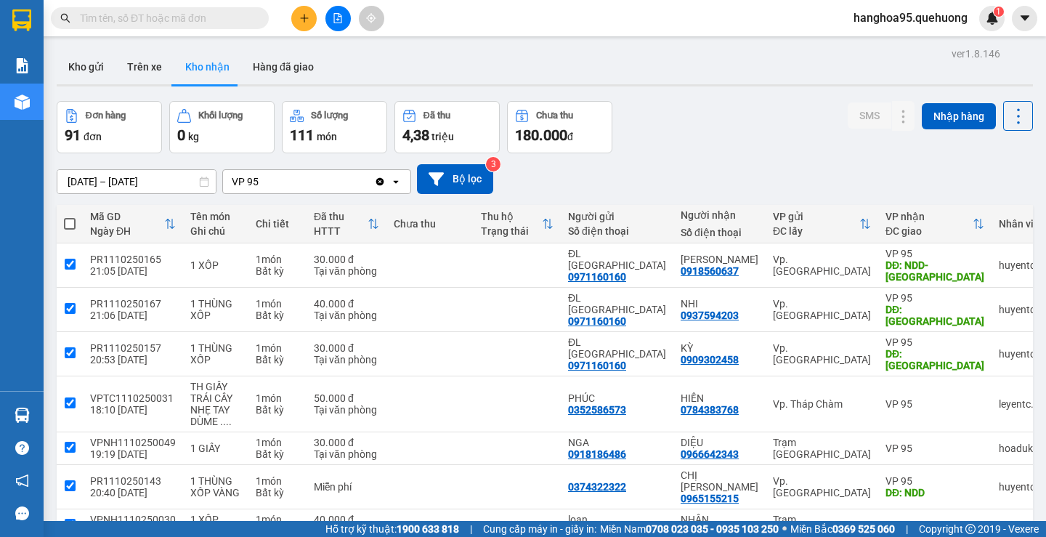
checkbox input "true"
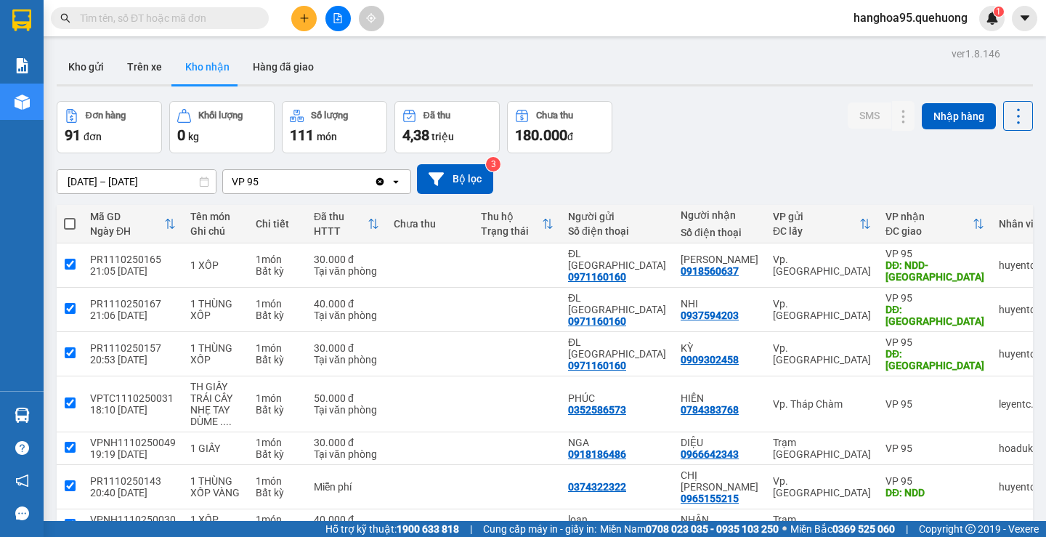
checkbox input "true"
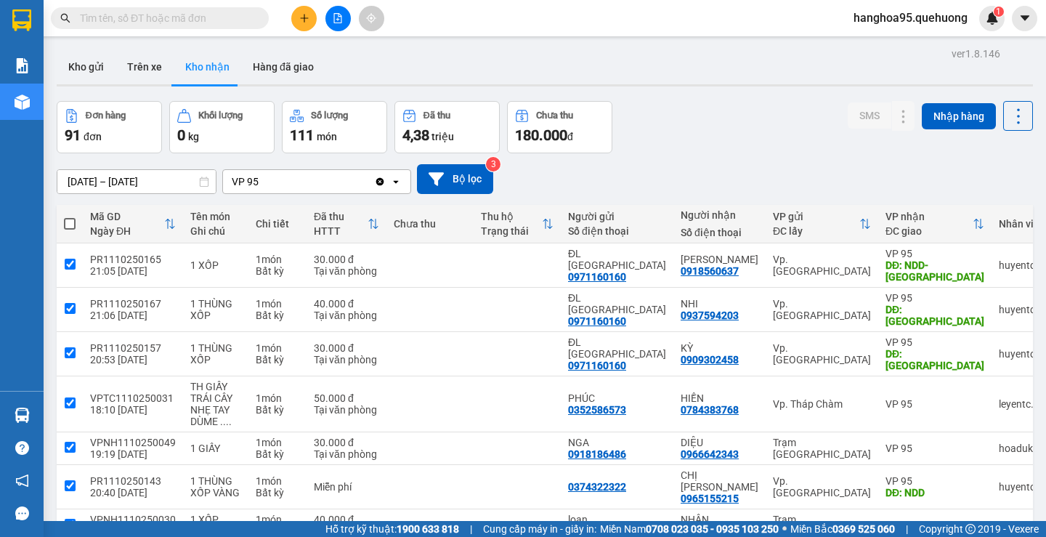
checkbox input "true"
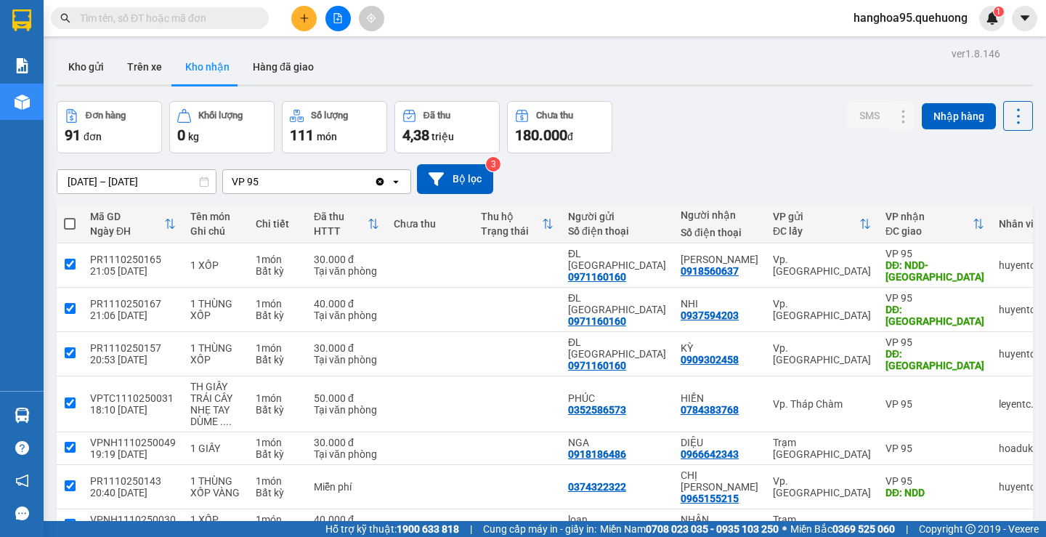
checkbox input "true"
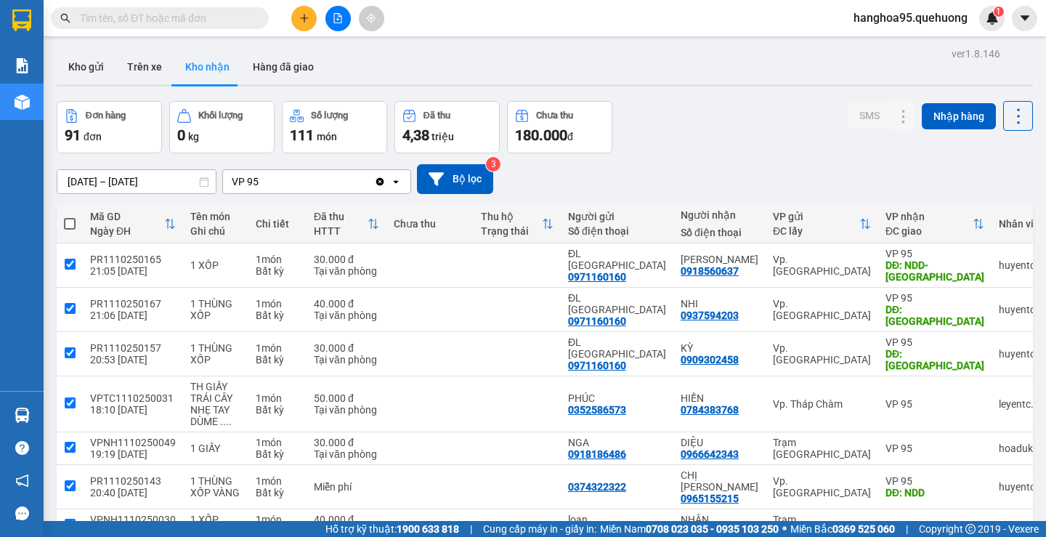
checkbox input "true"
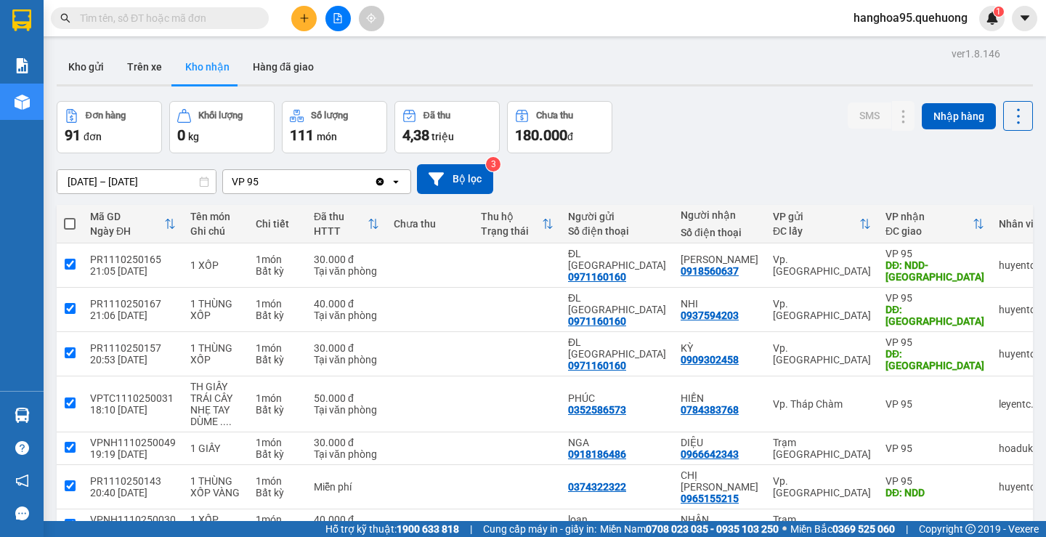
checkbox input "true"
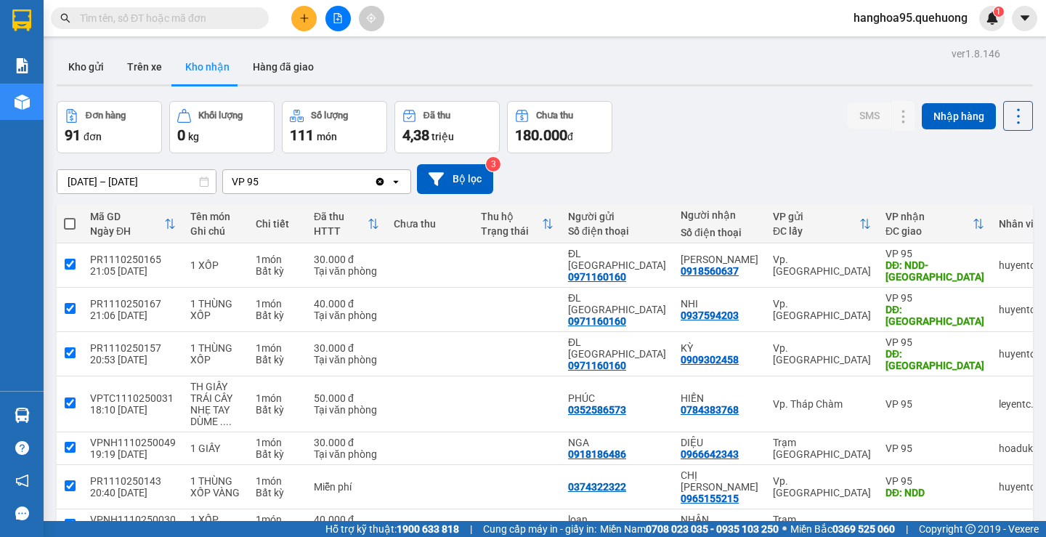
checkbox input "true"
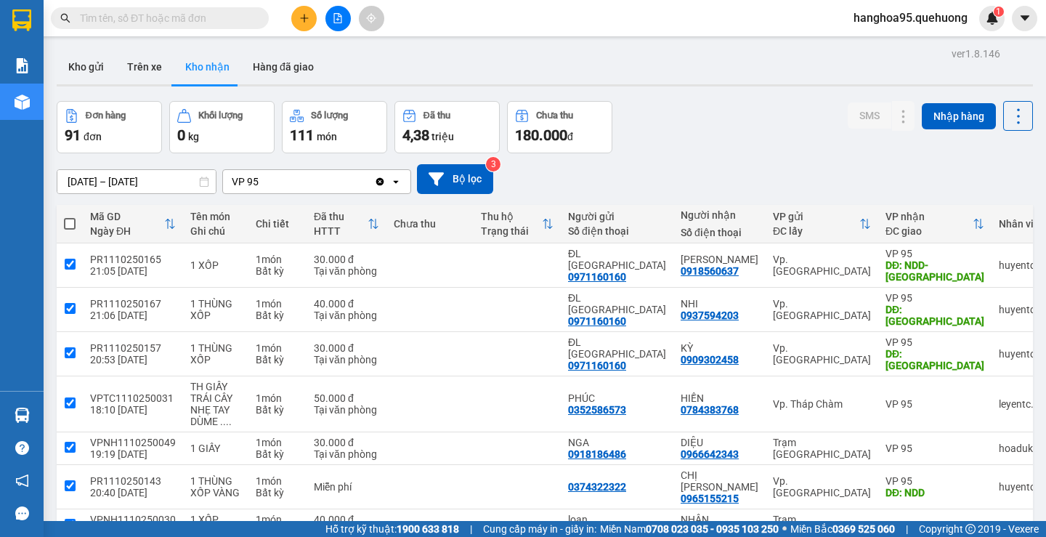
checkbox input "true"
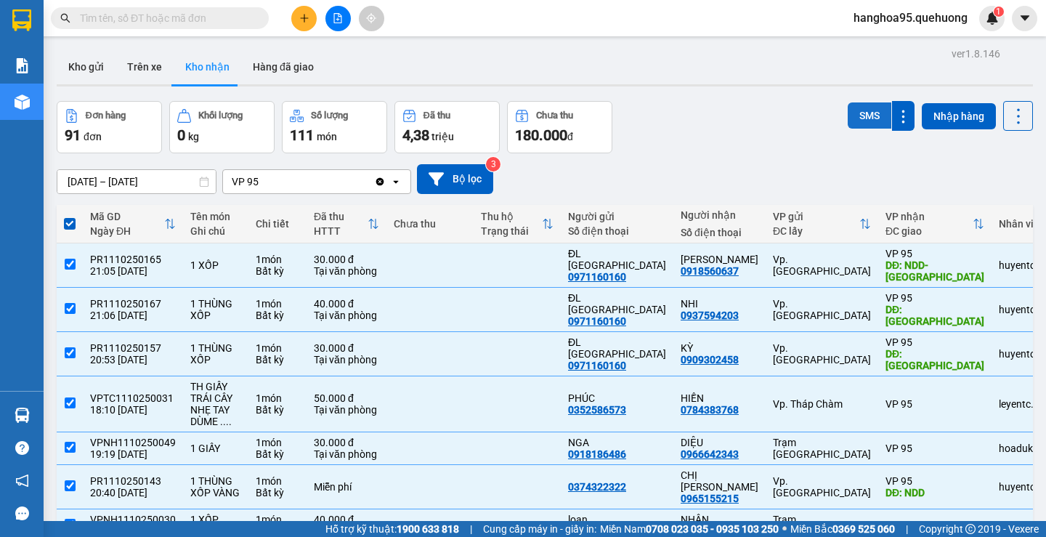
click at [856, 113] on button "SMS" at bounding box center [870, 115] width 44 height 26
